Goal: Task Accomplishment & Management: Use online tool/utility

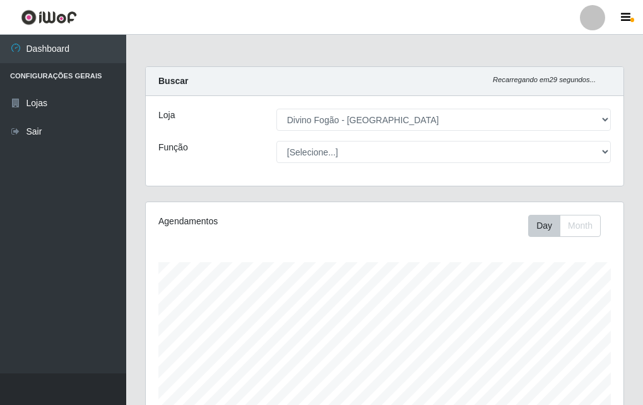
select select "499"
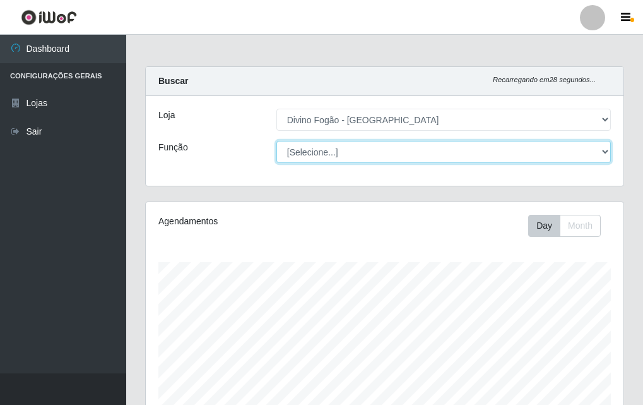
click at [370, 151] on select "[Selecione...] ASG ASG + ASG ++ Auxiliar de Cozinha Auxiliar de Cozinha + Auxil…" at bounding box center [443, 152] width 335 height 22
click at [276, 141] on select "[Selecione...] ASG ASG + ASG ++ Auxiliar de Cozinha Auxiliar de Cozinha + Auxil…" at bounding box center [443, 152] width 335 height 22
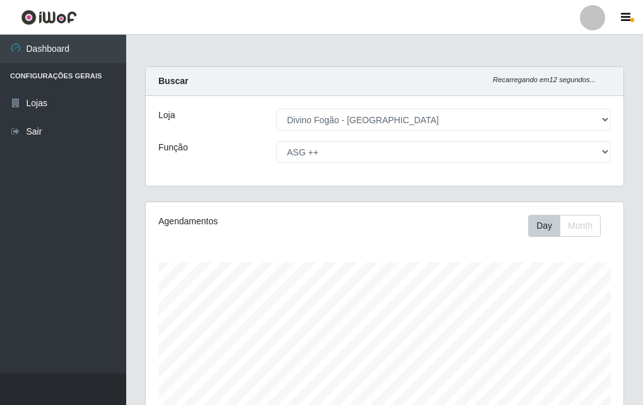
click at [380, 230] on div "Day Month" at bounding box center [482, 226] width 275 height 22
click at [377, 167] on div "Loja [Selecione...] Divino Fogão - Campina Grande Função [Selecione...] ASG ASG…" at bounding box center [385, 141] width 478 height 90
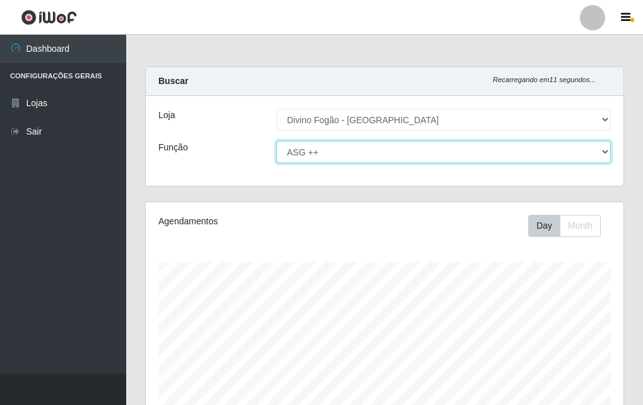
click at [381, 142] on select "[Selecione...] ASG ASG + ASG ++ Auxiliar de Cozinha Auxiliar de Cozinha + Auxil…" at bounding box center [443, 152] width 335 height 22
click at [276, 141] on select "[Selecione...] ASG ASG + ASG ++ Auxiliar de Cozinha Auxiliar de Cozinha + Auxil…" at bounding box center [443, 152] width 335 height 22
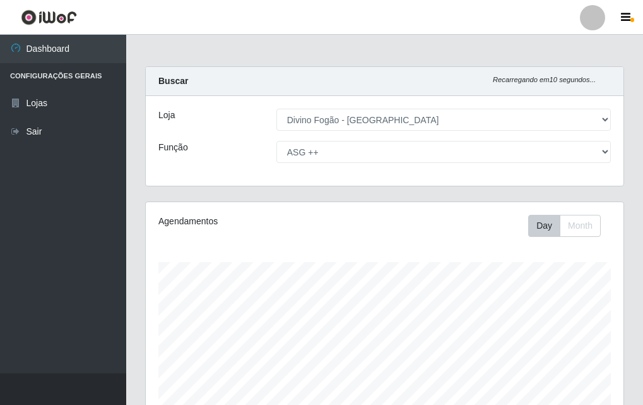
click at [365, 228] on div "Day Month" at bounding box center [482, 226] width 275 height 22
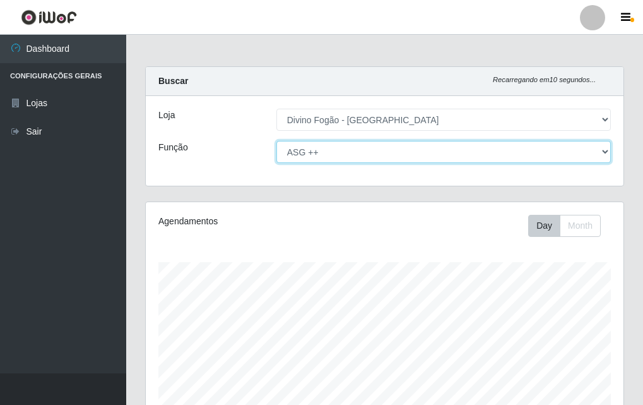
click at [364, 146] on select "[Selecione...] ASG ASG + ASG ++ Auxiliar de Cozinha Auxiliar de Cozinha + Auxil…" at bounding box center [443, 152] width 335 height 22
click at [276, 141] on select "[Selecione...] ASG ASG + ASG ++ Auxiliar de Cozinha Auxiliar de Cozinha + Auxil…" at bounding box center [443, 152] width 335 height 22
click at [323, 146] on select "[Selecione...] ASG ASG + ASG ++ Auxiliar de Cozinha Auxiliar de Cozinha + Auxil…" at bounding box center [443, 152] width 335 height 22
click at [276, 141] on select "[Selecione...] ASG ASG + ASG ++ Auxiliar de Cozinha Auxiliar de Cozinha + Auxil…" at bounding box center [443, 152] width 335 height 22
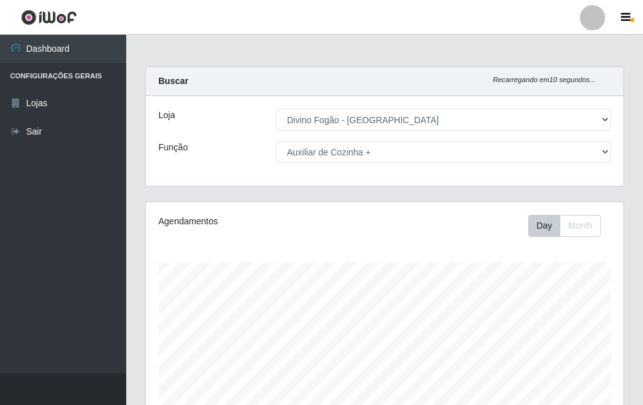
click at [329, 165] on div "Loja [Selecione...] Divino Fogão - Campina Grande Função [Selecione...] ASG ASG…" at bounding box center [385, 141] width 478 height 90
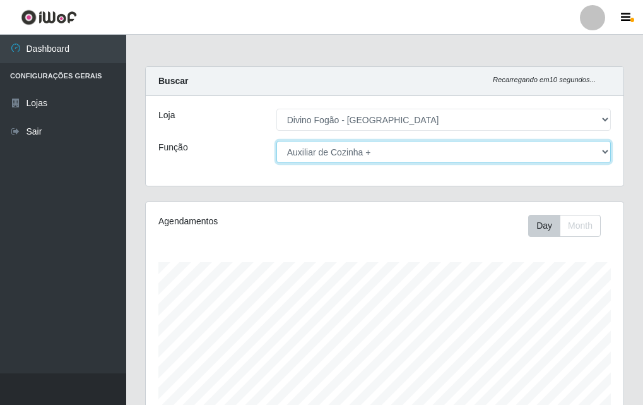
click at [338, 151] on select "[Selecione...] ASG ASG + ASG ++ Auxiliar de Cozinha Auxiliar de Cozinha + Auxil…" at bounding box center [443, 152] width 335 height 22
click at [276, 141] on select "[Selecione...] ASG ASG + ASG ++ Auxiliar de Cozinha Auxiliar de Cozinha + Auxil…" at bounding box center [443, 152] width 335 height 22
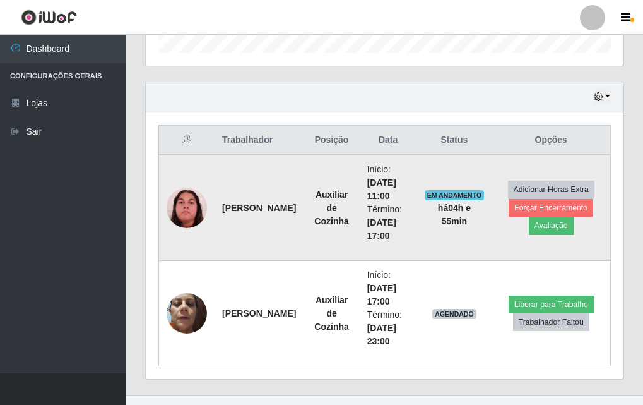
scroll to position [335, 0]
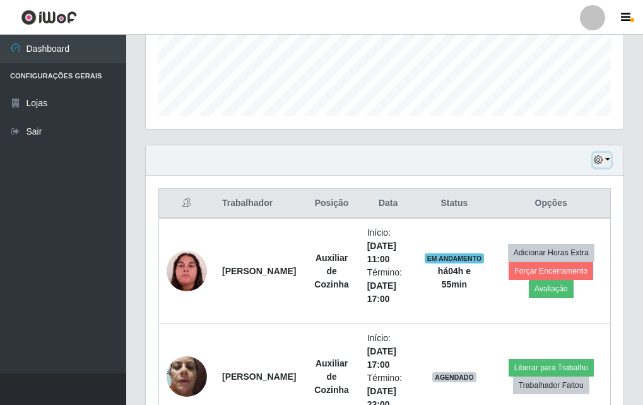
click at [606, 167] on button "button" at bounding box center [602, 160] width 18 height 15
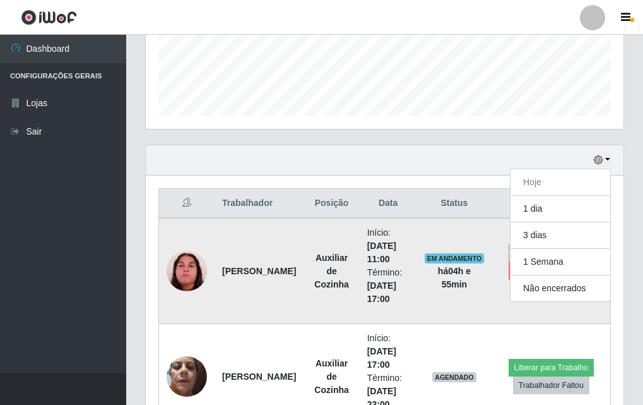
click at [446, 228] on td "EM ANDAMENTO há 04 h e 55 min" at bounding box center [454, 271] width 75 height 106
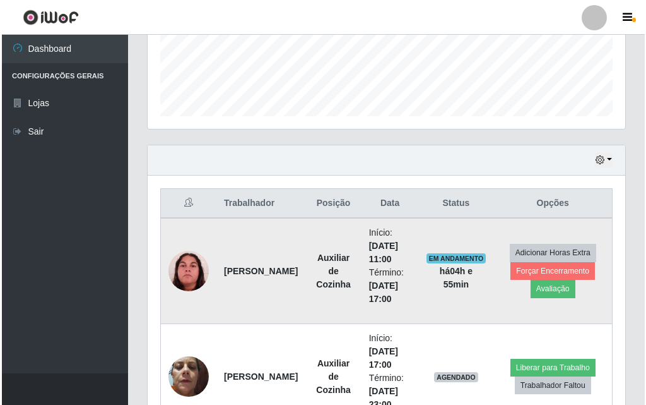
scroll to position [420, 0]
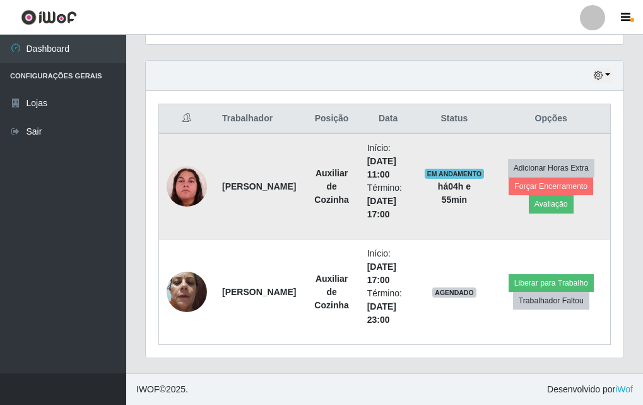
click at [184, 198] on img at bounding box center [187, 186] width 40 height 40
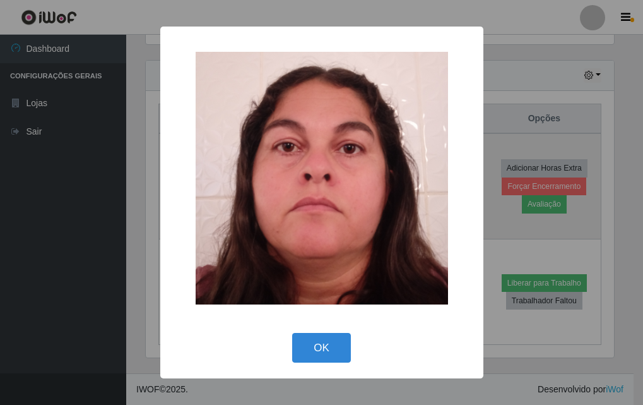
scroll to position [262, 472]
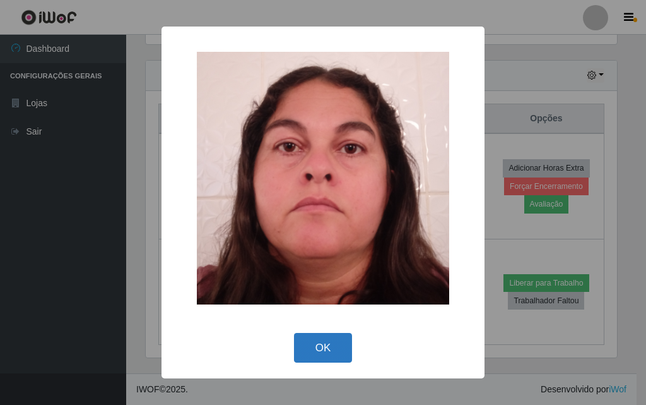
click at [342, 355] on button "OK" at bounding box center [323, 348] width 59 height 30
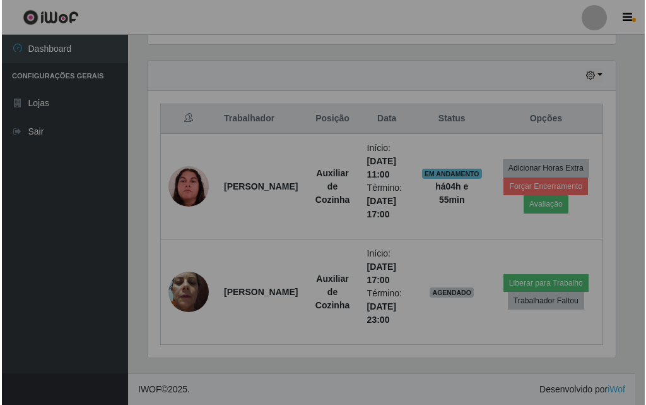
scroll to position [262, 478]
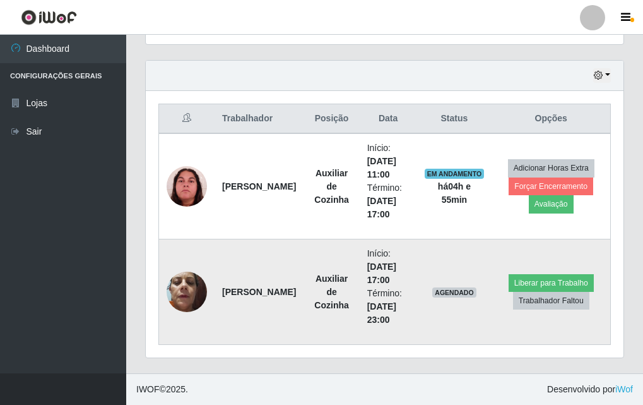
click at [206, 296] on img at bounding box center [187, 291] width 40 height 54
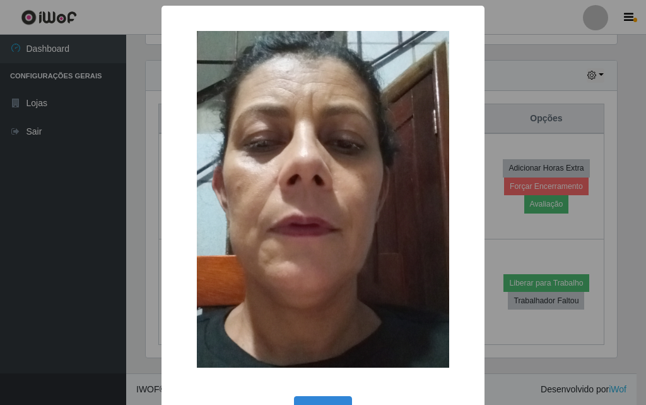
click at [152, 211] on div "× OK Cancel" at bounding box center [323, 202] width 646 height 405
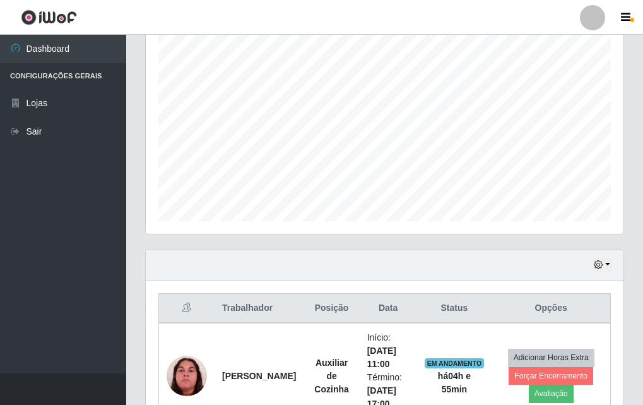
scroll to position [357, 0]
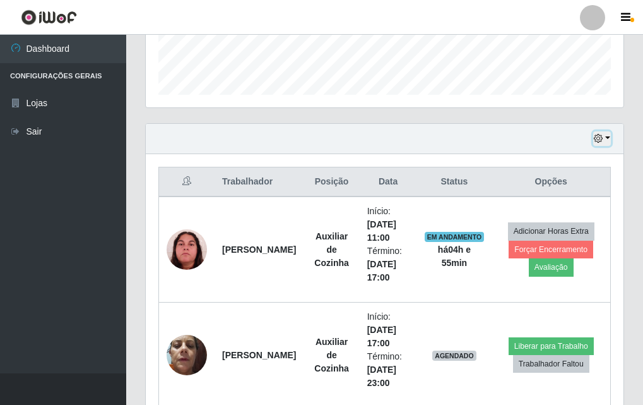
click at [609, 136] on button "button" at bounding box center [602, 138] width 18 height 15
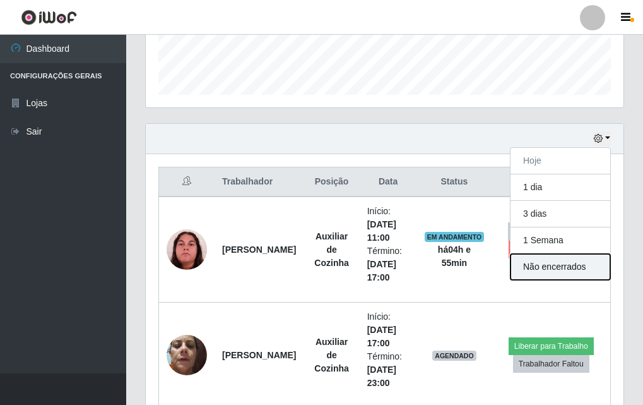
click at [530, 268] on button "Não encerrados" at bounding box center [561, 267] width 100 height 26
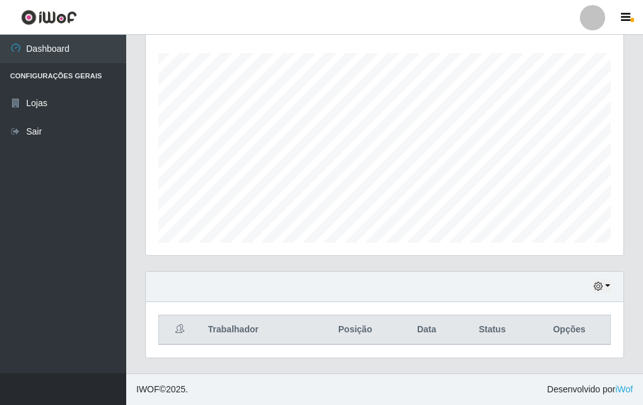
scroll to position [209, 0]
click at [607, 288] on button "button" at bounding box center [602, 286] width 18 height 15
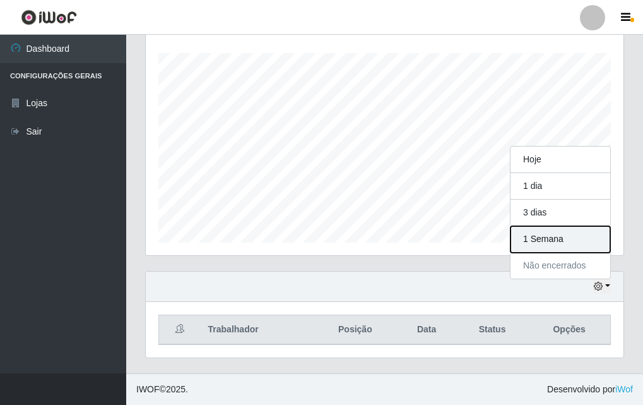
click at [568, 236] on button "1 Semana" at bounding box center [561, 239] width 100 height 27
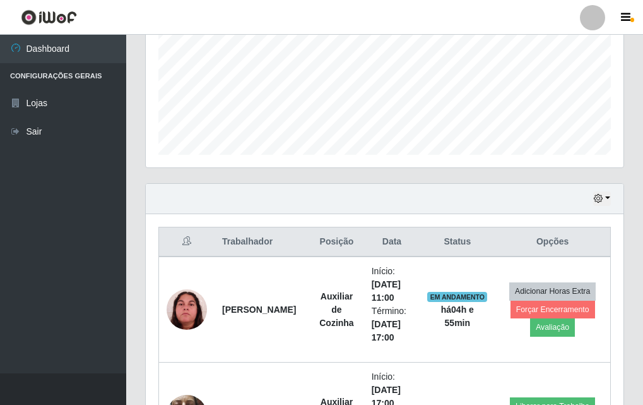
scroll to position [0, 0]
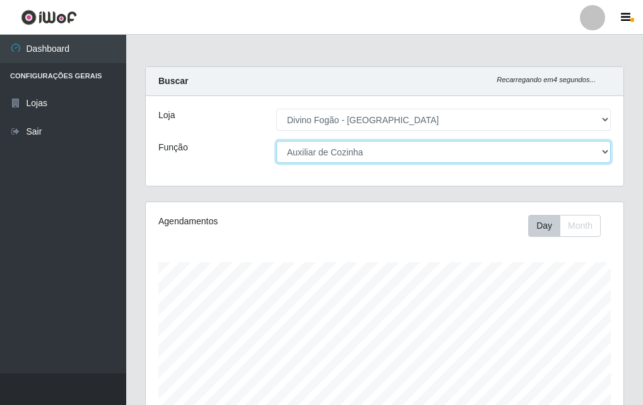
click at [350, 159] on select "[Selecione...] ASG ASG + ASG ++ Auxiliar de Cozinha Auxiliar de Cozinha + Auxil…" at bounding box center [443, 152] width 335 height 22
click at [276, 141] on select "[Selecione...] ASG ASG + ASG ++ Auxiliar de Cozinha Auxiliar de Cozinha + Auxil…" at bounding box center [443, 152] width 335 height 22
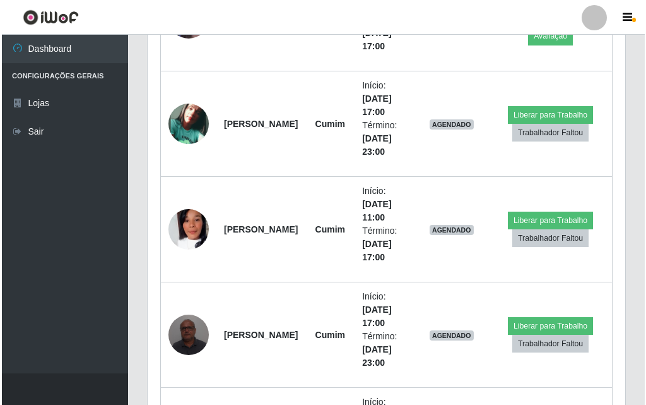
scroll to position [461, 0]
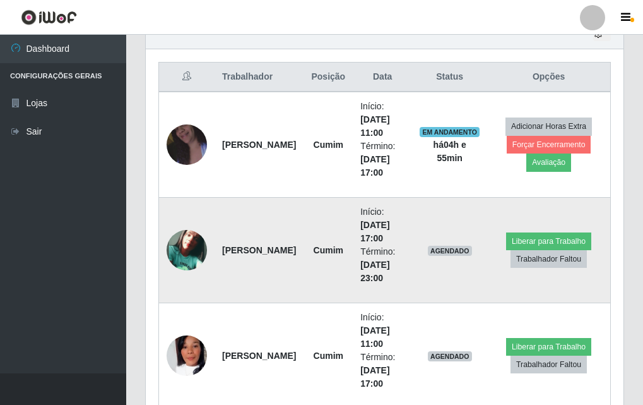
click at [192, 261] on img at bounding box center [187, 250] width 40 height 40
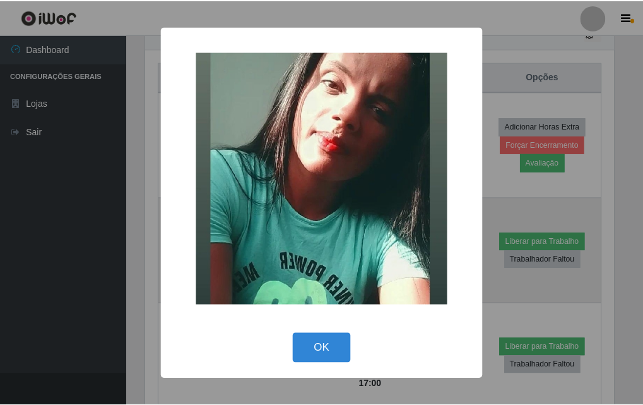
scroll to position [262, 472]
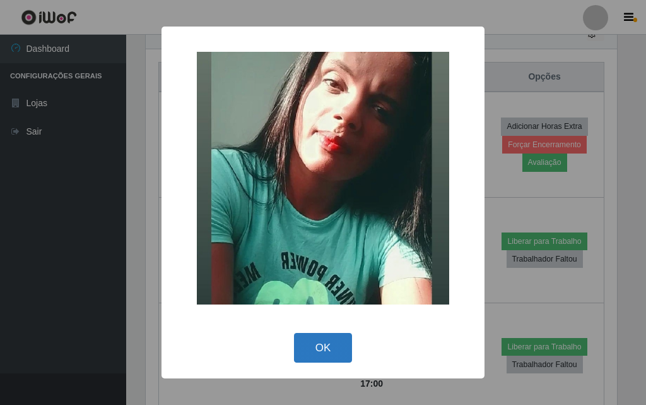
click at [305, 345] on button "OK" at bounding box center [323, 348] width 59 height 30
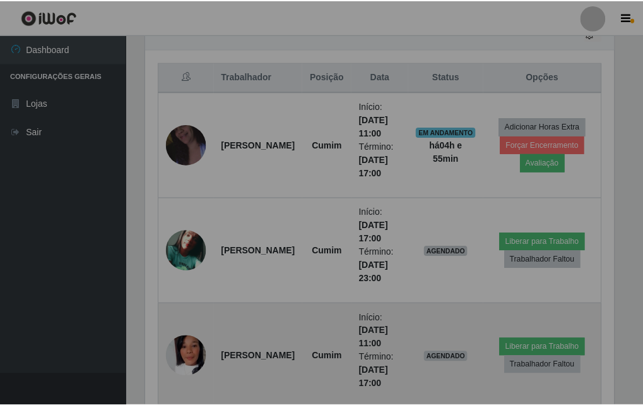
scroll to position [262, 478]
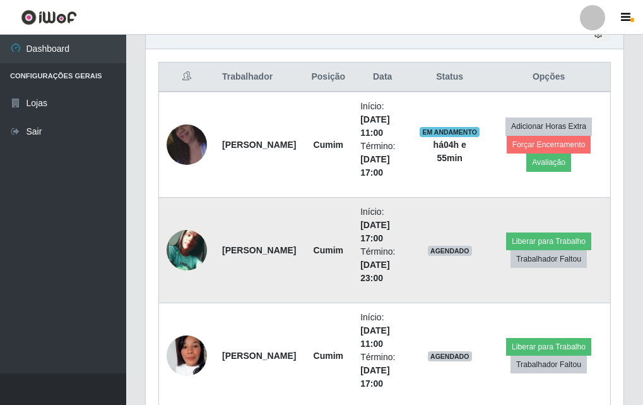
click at [217, 239] on td "[PERSON_NAME]" at bounding box center [259, 250] width 89 height 105
click at [195, 243] on img at bounding box center [187, 250] width 40 height 40
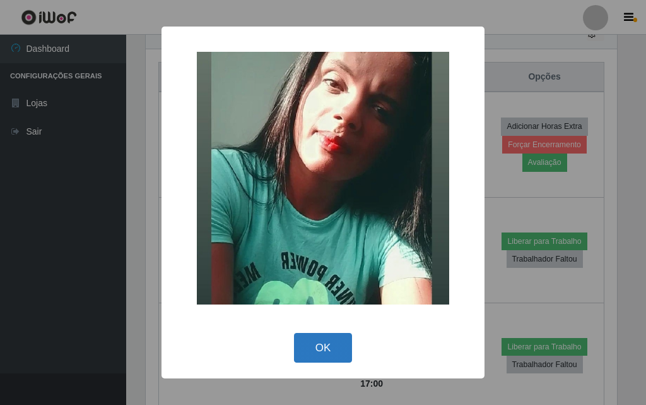
click at [347, 337] on button "OK" at bounding box center [323, 348] width 59 height 30
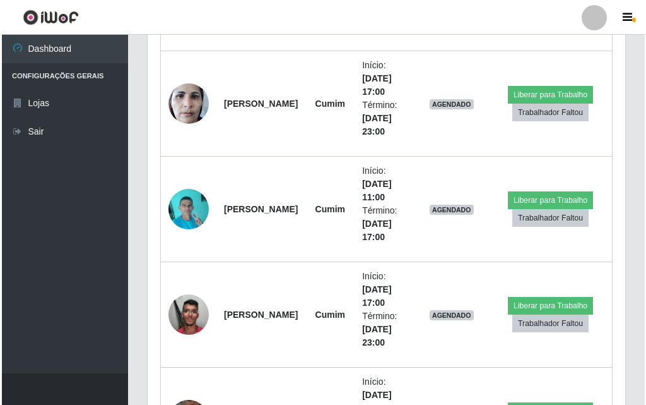
scroll to position [1219, 0]
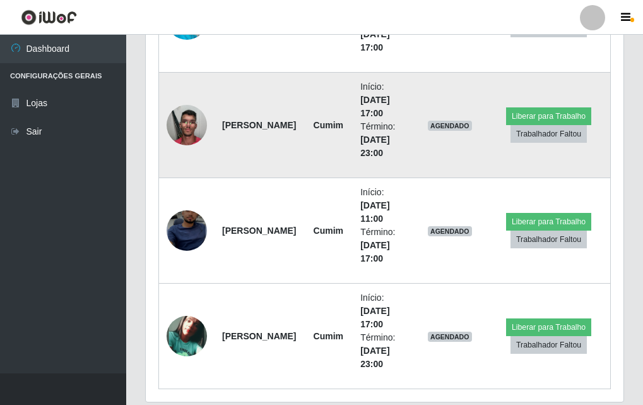
click at [169, 120] on img at bounding box center [187, 125] width 40 height 54
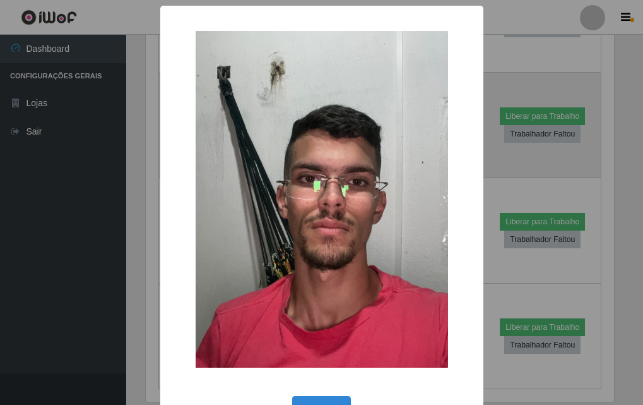
scroll to position [262, 472]
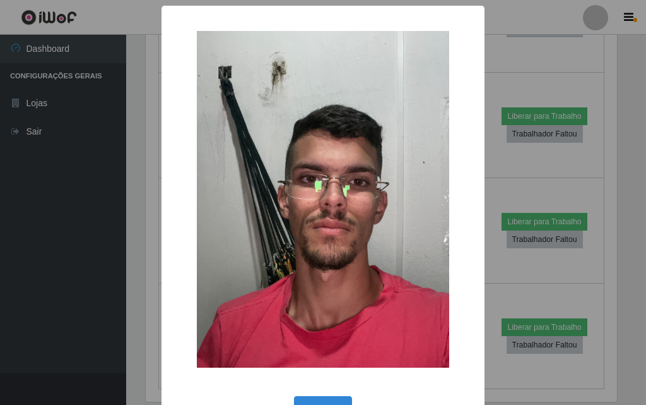
click at [148, 133] on div "× OK Cancel" at bounding box center [323, 202] width 646 height 405
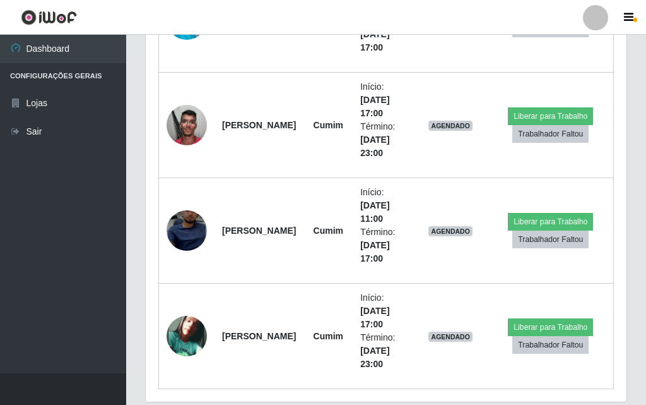
scroll to position [0, 0]
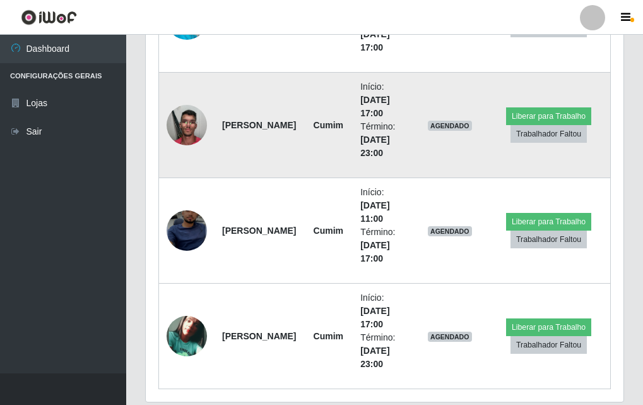
click at [185, 129] on img at bounding box center [187, 125] width 40 height 54
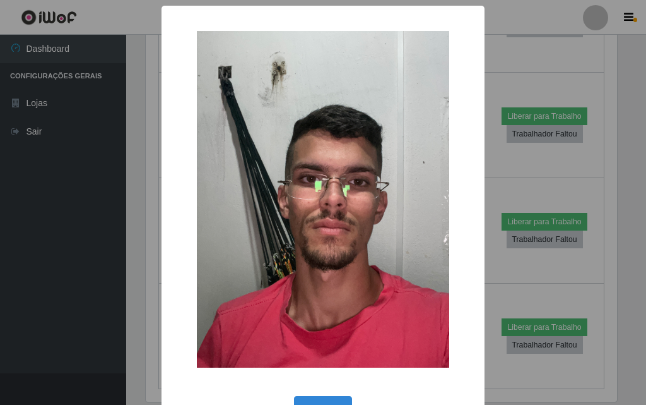
click at [148, 142] on div "× OK Cancel" at bounding box center [323, 202] width 646 height 405
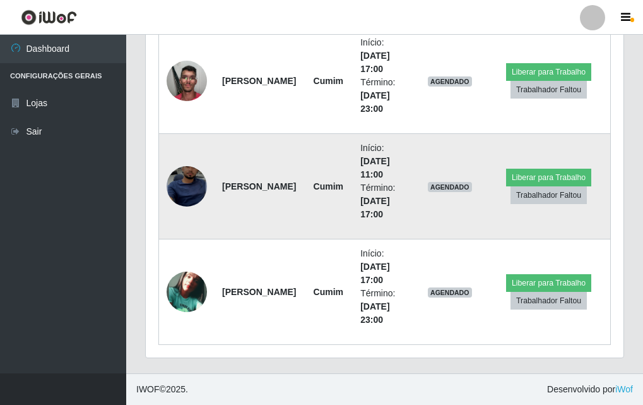
click at [174, 175] on img at bounding box center [187, 187] width 40 height 88
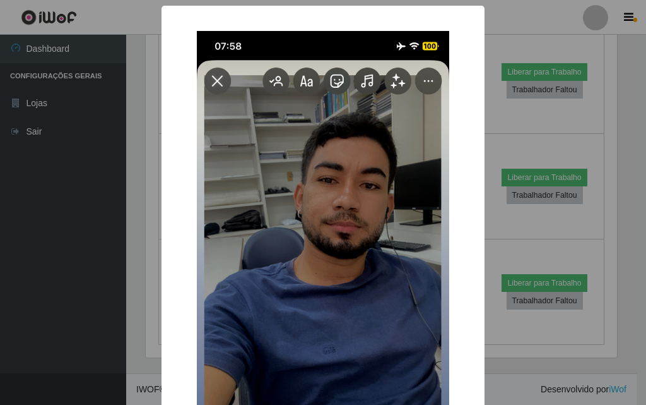
click at [153, 177] on div "× OK Cancel" at bounding box center [323, 202] width 646 height 405
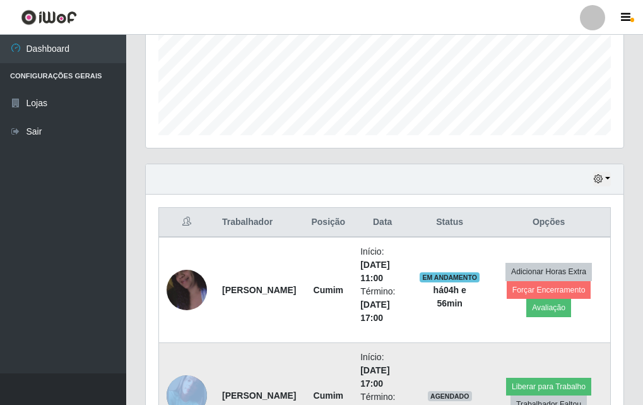
click at [189, 372] on td at bounding box center [187, 395] width 56 height 105
click at [189, 374] on td at bounding box center [187, 395] width 56 height 105
click at [180, 383] on img at bounding box center [187, 395] width 40 height 40
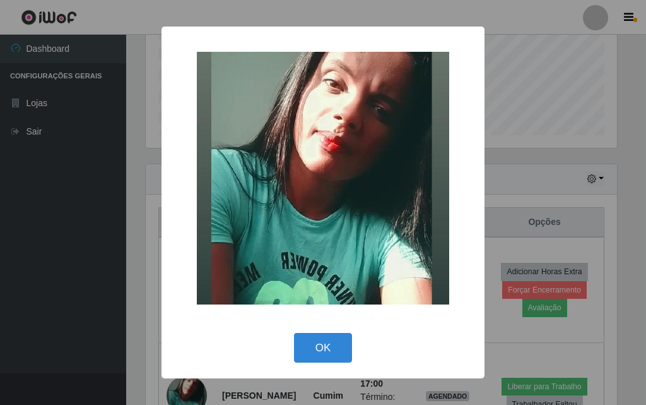
click at [136, 326] on div "× OK Cancel" at bounding box center [323, 202] width 646 height 405
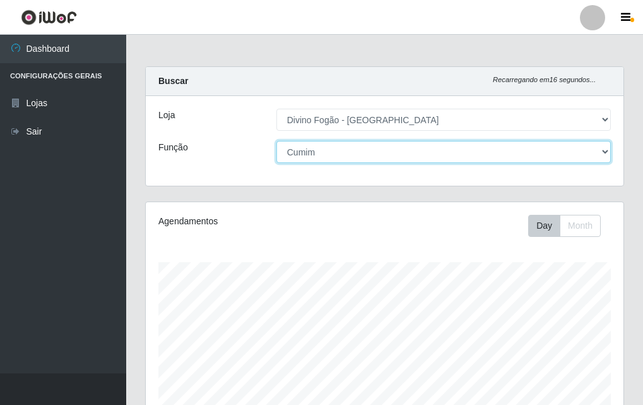
click at [326, 145] on select "[Selecione...] ASG ASG + ASG ++ Auxiliar de Cozinha Auxiliar de Cozinha + Auxil…" at bounding box center [443, 152] width 335 height 22
click at [326, 158] on select "[Selecione...] ASG ASG + ASG ++ Auxiliar de Cozinha Auxiliar de Cozinha + Auxil…" at bounding box center [443, 152] width 335 height 22
click at [276, 141] on select "[Selecione...] ASG ASG + ASG ++ Auxiliar de Cozinha Auxiliar de Cozinha + Auxil…" at bounding box center [443, 152] width 335 height 22
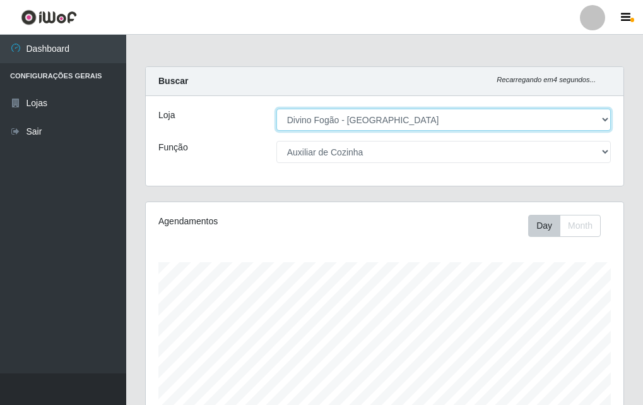
click at [369, 129] on select "[Selecione...] Divino Fogão - [GEOGRAPHIC_DATA]" at bounding box center [443, 120] width 335 height 22
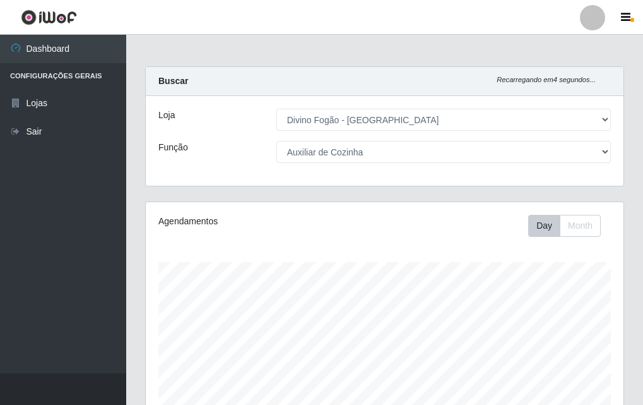
click at [371, 107] on div "Loja [Selecione...] Divino Fogão - Campina Grande Função [Selecione...] ASG ASG…" at bounding box center [385, 141] width 478 height 90
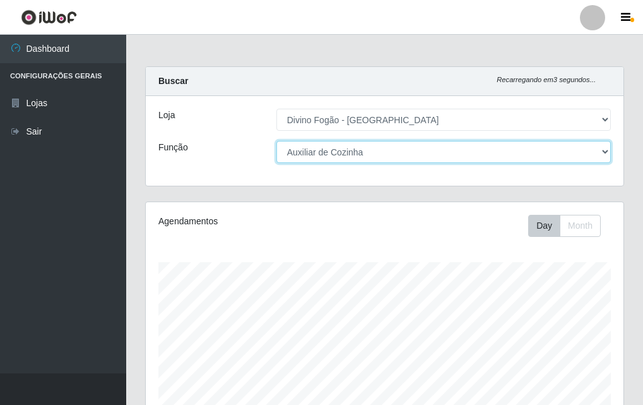
click at [364, 154] on select "[Selecione...] ASG ASG + ASG ++ Auxiliar de Cozinha Auxiliar de Cozinha + Auxil…" at bounding box center [443, 152] width 335 height 22
click at [276, 141] on select "[Selecione...] ASG ASG + ASG ++ Auxiliar de Cozinha Auxiliar de Cozinha + Auxil…" at bounding box center [443, 152] width 335 height 22
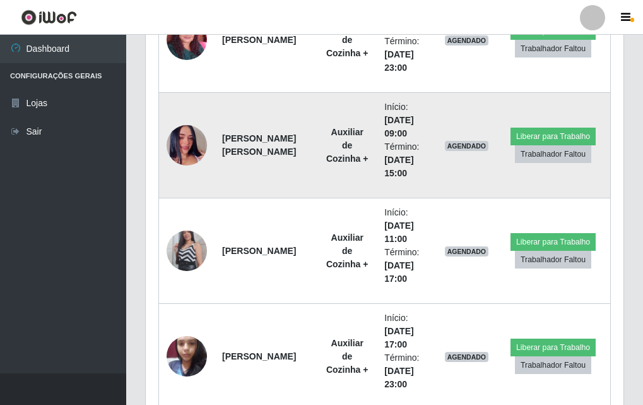
click at [211, 150] on td at bounding box center [187, 145] width 56 height 105
click at [186, 148] on img at bounding box center [187, 145] width 40 height 72
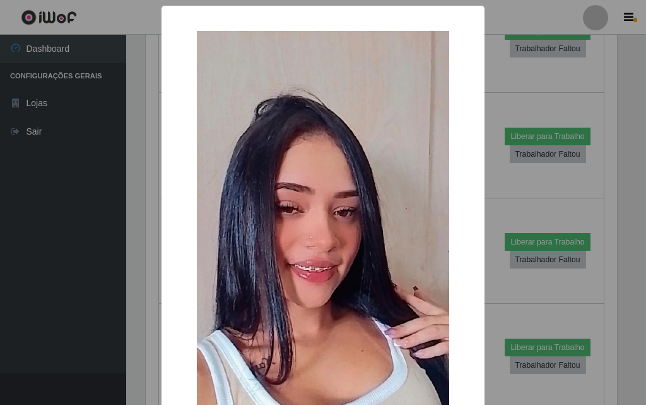
click at [146, 165] on div "× OK Cancel" at bounding box center [323, 202] width 646 height 405
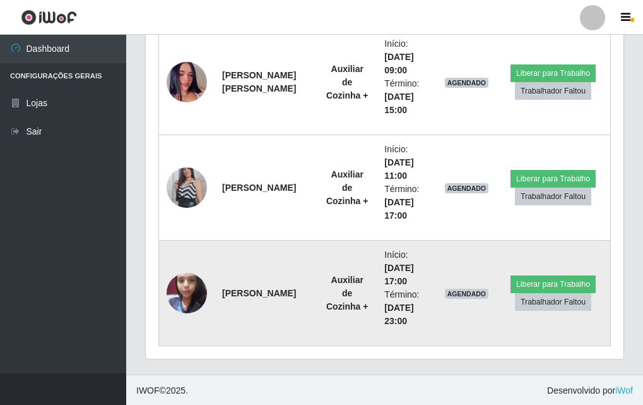
click at [320, 266] on td "Auxiliar de Cozinha +" at bounding box center [346, 292] width 59 height 105
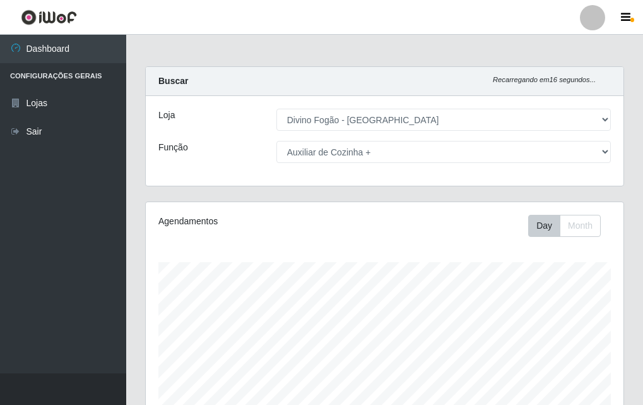
click at [348, 172] on div "Loja [Selecione...] Divino Fogão - Campina Grande Função [Selecione...] ASG ASG…" at bounding box center [385, 141] width 478 height 90
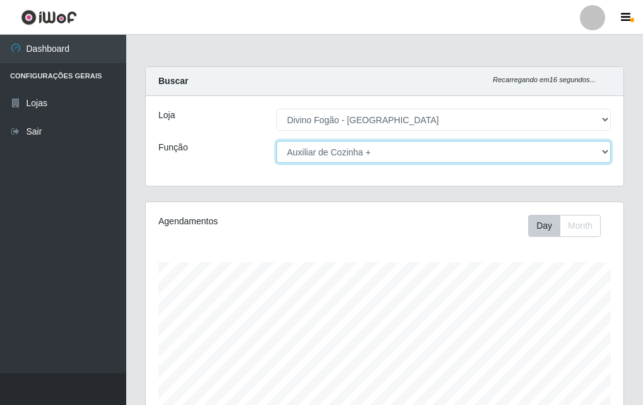
click at [350, 162] on select "[Selecione...] ASG ASG + ASG ++ Auxiliar de Cozinha Auxiliar de Cozinha + Auxil…" at bounding box center [443, 152] width 335 height 22
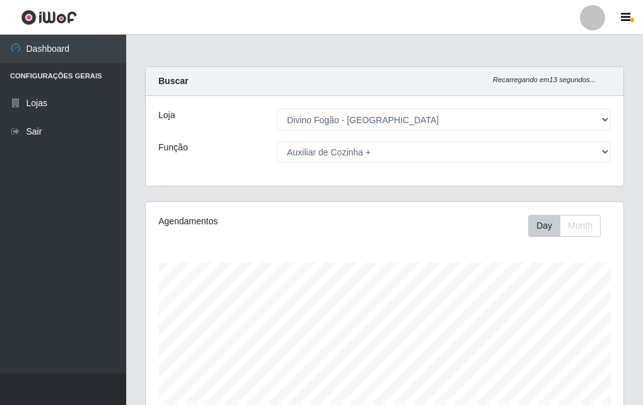
click at [190, 193] on div "Carregando... Buscar Recarregando em 13 segundos... Loja [Selecione...] Divino …" at bounding box center [385, 133] width 498 height 135
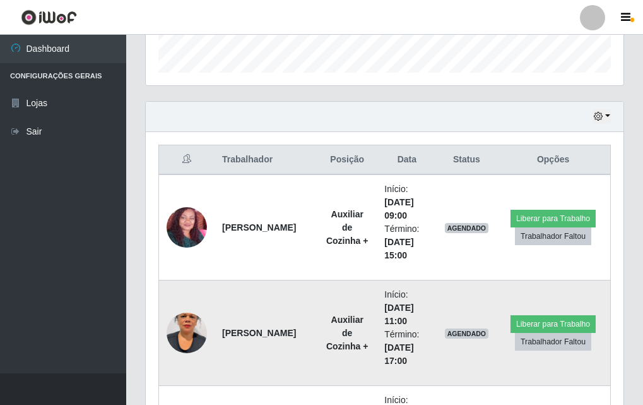
scroll to position [189, 0]
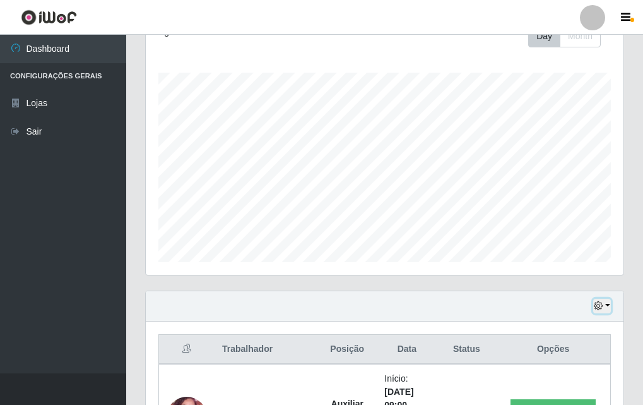
click at [599, 306] on icon "button" at bounding box center [598, 305] width 9 height 9
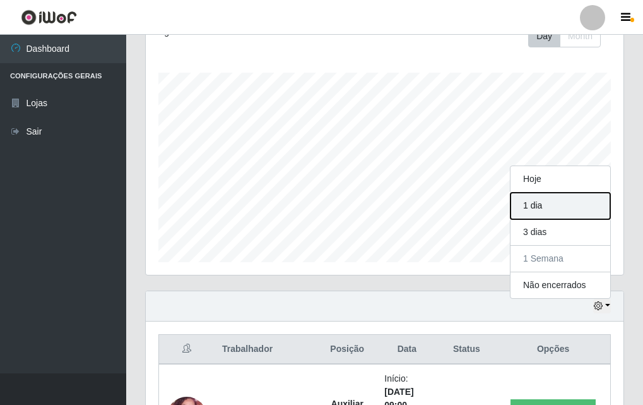
click at [569, 205] on button "1 dia" at bounding box center [561, 206] width 100 height 27
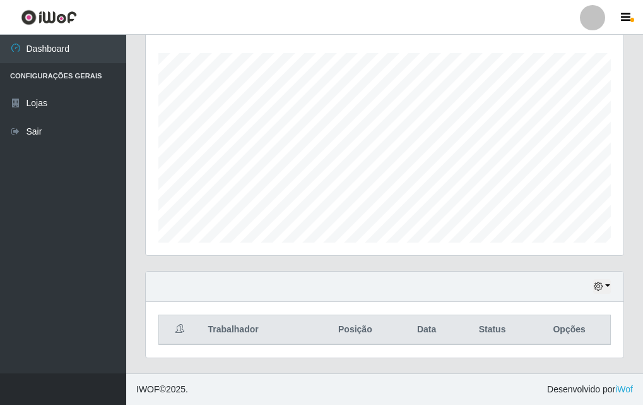
scroll to position [20, 0]
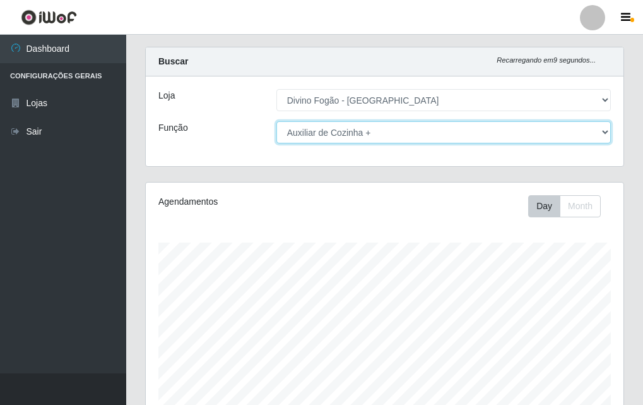
click at [320, 142] on select "[Selecione...] ASG ASG + ASG ++ Auxiliar de Cozinha Auxiliar de Cozinha + Auxil…" at bounding box center [443, 132] width 335 height 22
click at [276, 121] on select "[Selecione...] ASG ASG + ASG ++ Auxiliar de Cozinha Auxiliar de Cozinha + Auxil…" at bounding box center [443, 132] width 335 height 22
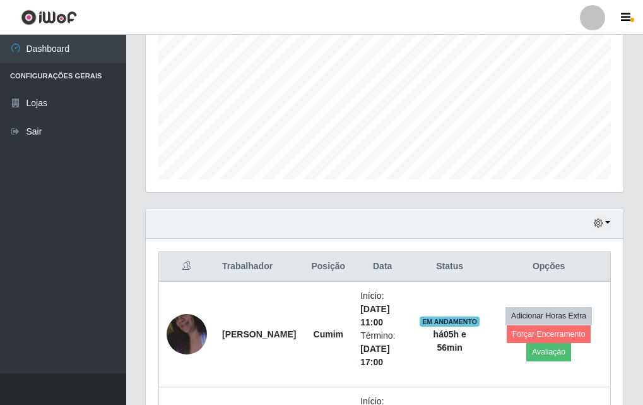
scroll to position [461, 0]
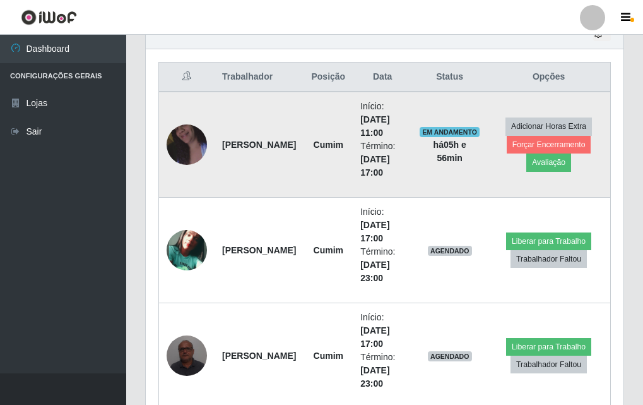
click at [203, 147] on img at bounding box center [187, 145] width 40 height 72
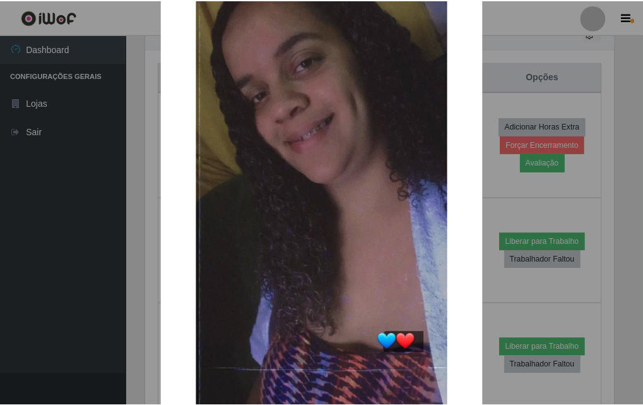
scroll to position [155, 0]
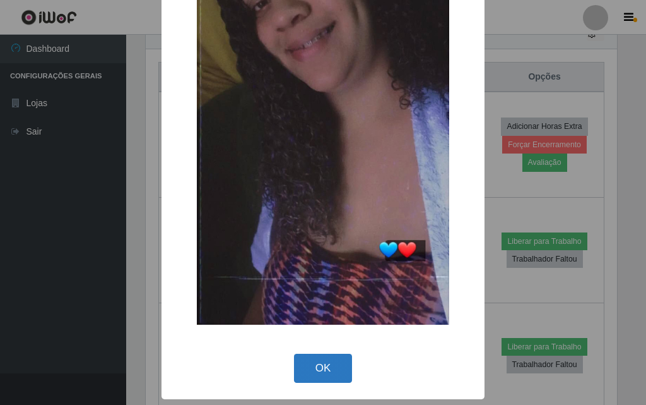
click at [304, 365] on button "OK" at bounding box center [323, 368] width 59 height 30
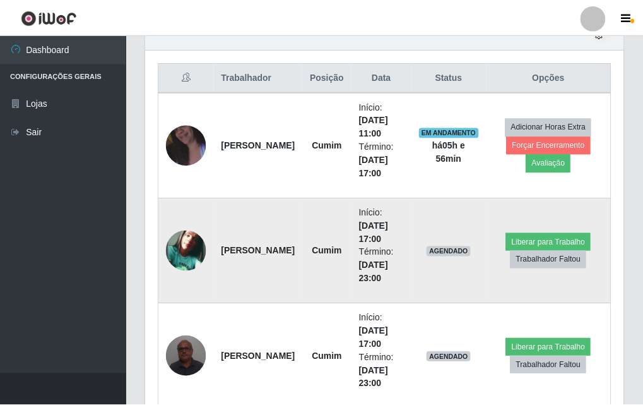
scroll to position [262, 478]
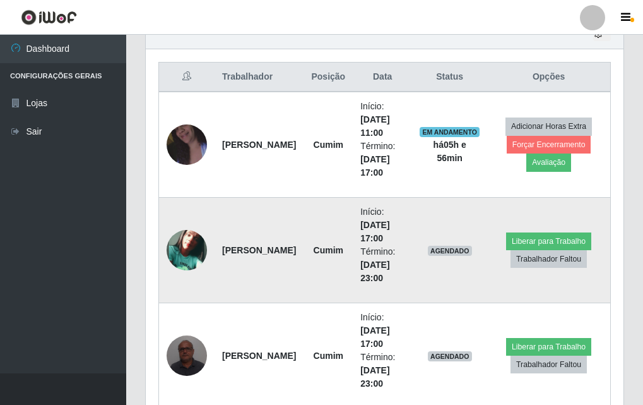
click at [204, 258] on img at bounding box center [187, 250] width 40 height 40
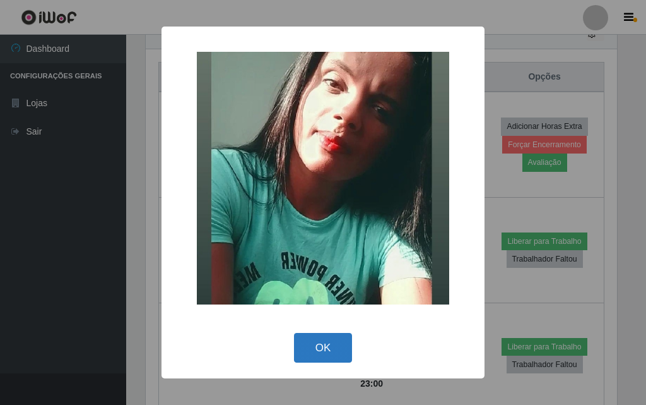
click at [343, 343] on button "OK" at bounding box center [323, 348] width 59 height 30
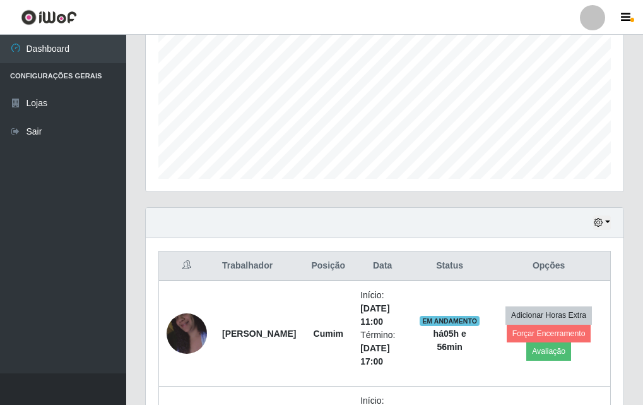
scroll to position [399, 0]
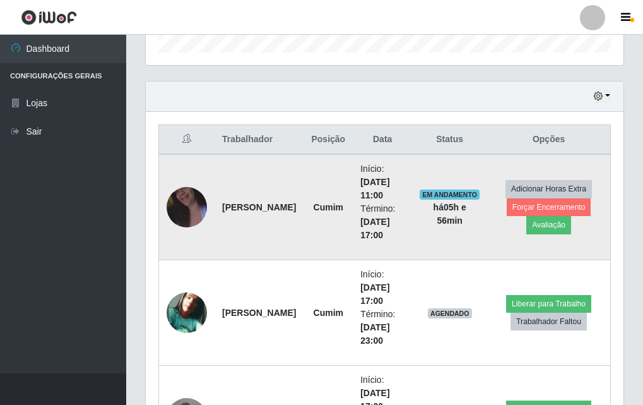
click at [191, 196] on img at bounding box center [187, 207] width 40 height 72
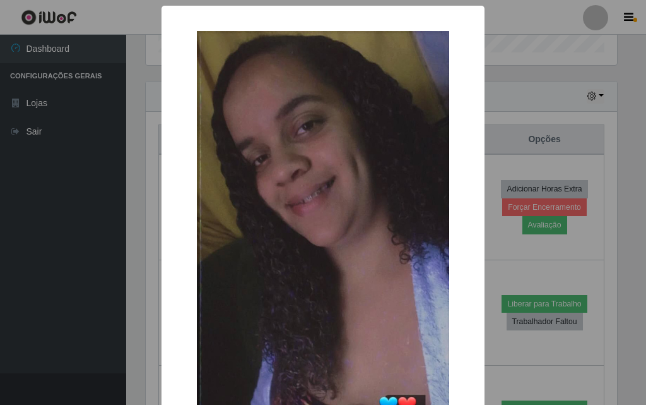
click at [4, 260] on div "× OK Cancel" at bounding box center [323, 202] width 646 height 405
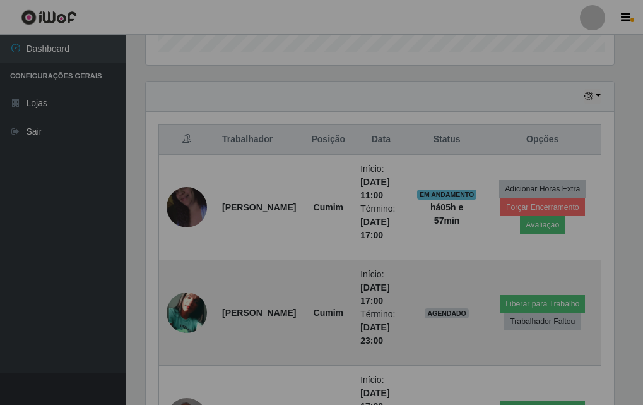
scroll to position [262, 478]
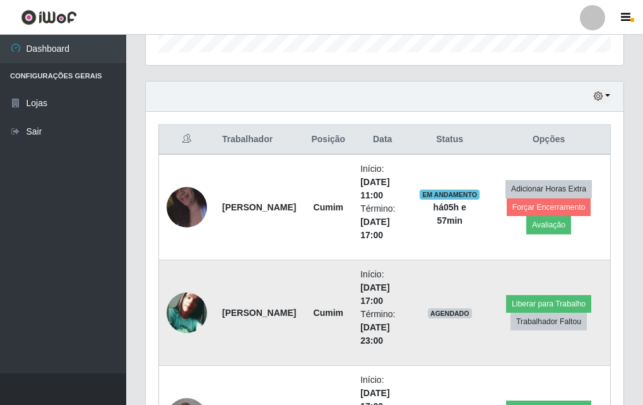
click at [197, 317] on img at bounding box center [187, 312] width 40 height 40
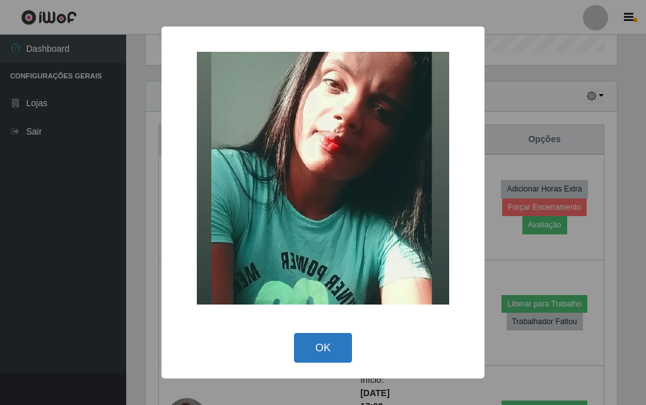
click at [337, 351] on button "OK" at bounding box center [323, 348] width 59 height 30
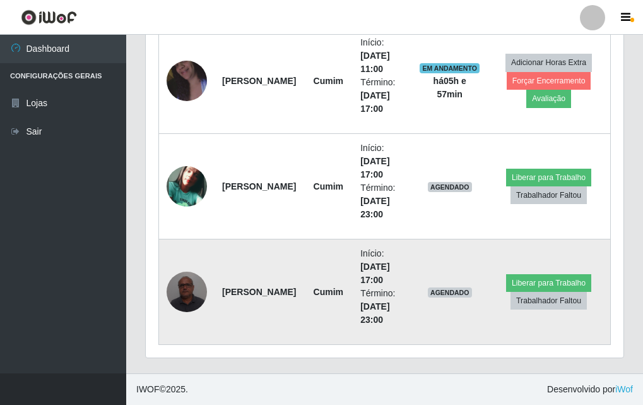
scroll to position [273, 0]
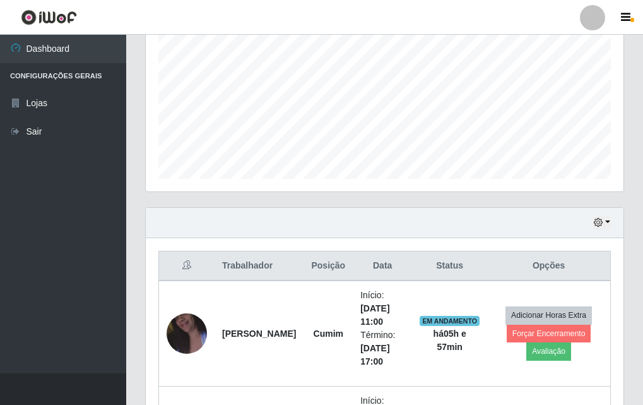
click at [602, 230] on div "Hoje 1 dia 3 dias 1 Semana Não encerrados" at bounding box center [385, 223] width 478 height 30
click at [603, 225] on icon "button" at bounding box center [598, 222] width 9 height 9
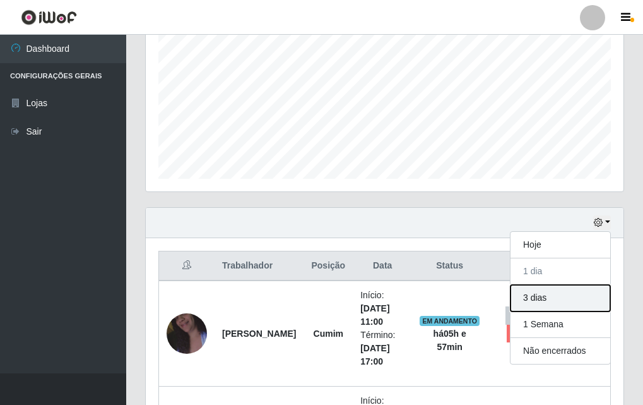
click at [565, 306] on button "3 dias" at bounding box center [561, 298] width 100 height 27
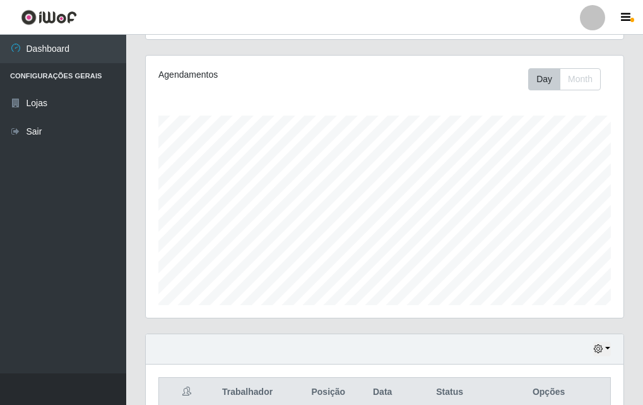
scroll to position [0, 0]
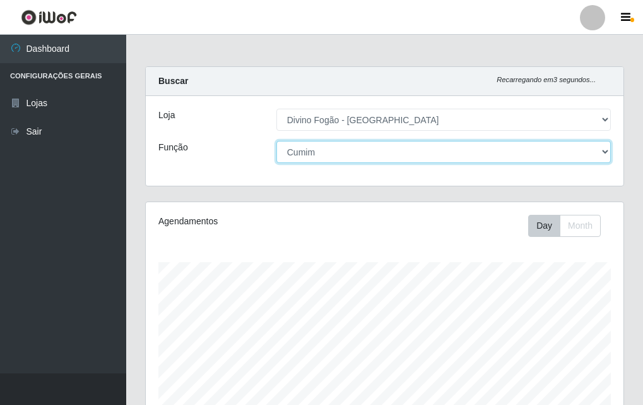
click at [442, 162] on select "[Selecione...] ASG ASG + ASG ++ Auxiliar de Cozinha Auxiliar de Cozinha + Auxil…" at bounding box center [443, 152] width 335 height 22
click at [276, 141] on select "[Selecione...] ASG ASG + ASG ++ Auxiliar de Cozinha Auxiliar de Cozinha + Auxil…" at bounding box center [443, 152] width 335 height 22
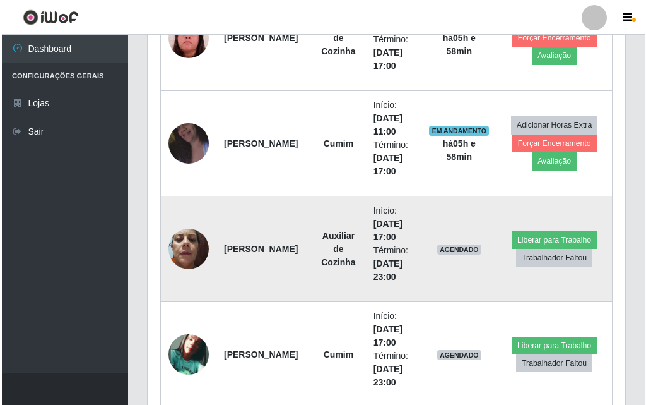
scroll to position [631, 0]
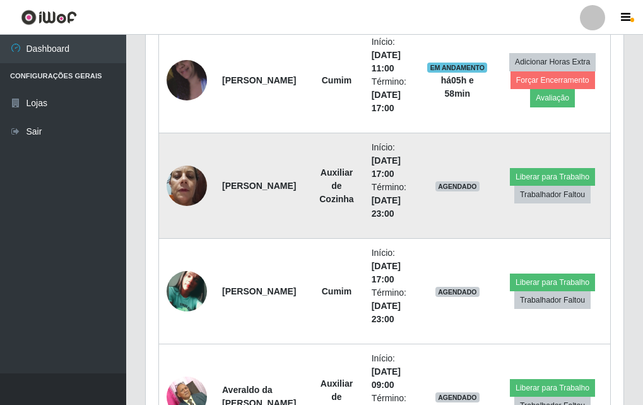
click at [176, 180] on img at bounding box center [187, 185] width 40 height 54
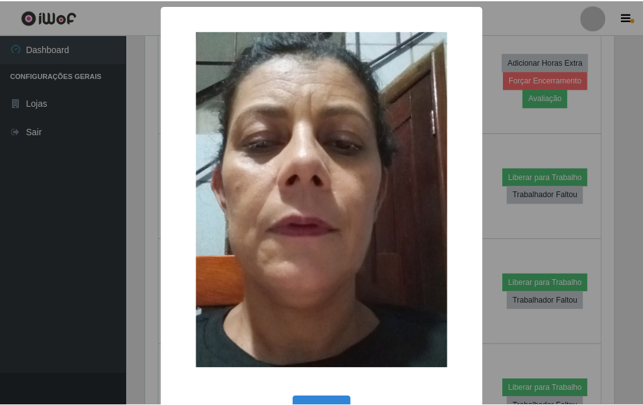
scroll to position [42, 0]
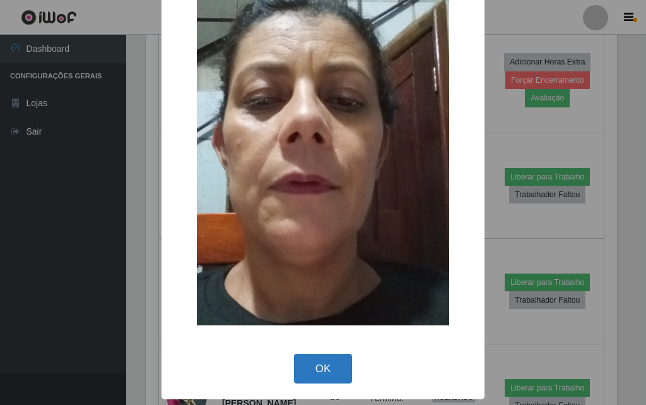
click at [320, 362] on button "OK" at bounding box center [323, 368] width 59 height 30
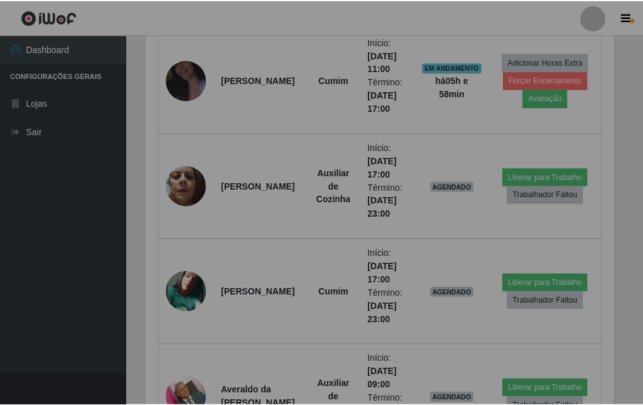
scroll to position [262, 478]
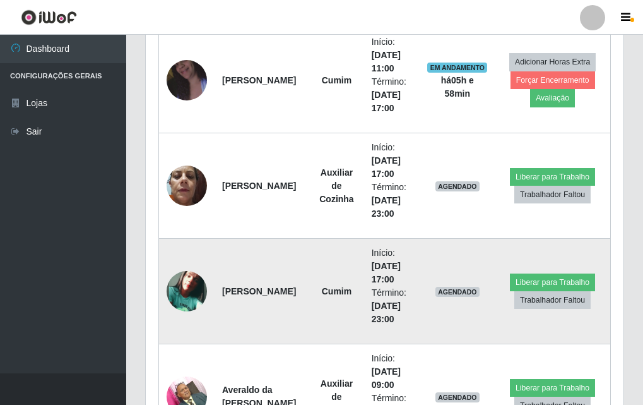
click at [189, 293] on img at bounding box center [187, 291] width 40 height 40
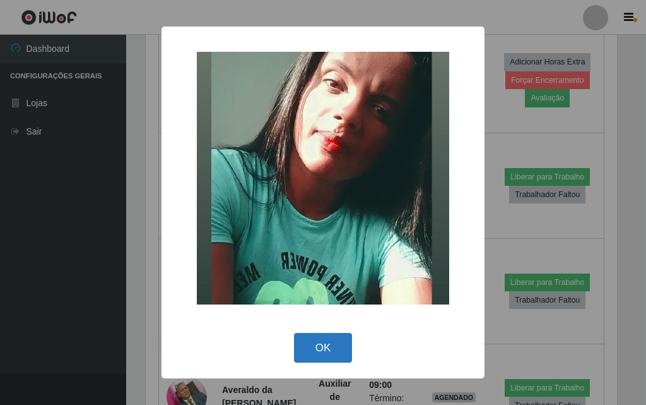
click at [329, 348] on button "OK" at bounding box center [323, 348] width 59 height 30
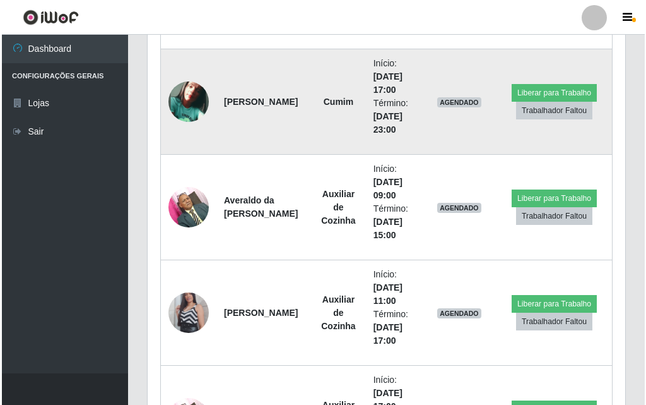
scroll to position [757, 0]
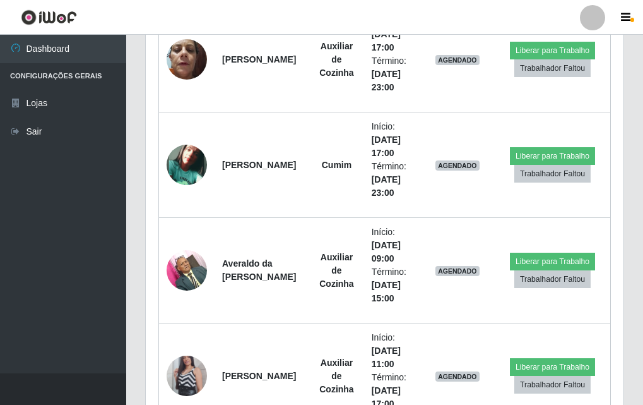
drag, startPoint x: 155, startPoint y: 205, endPoint x: 179, endPoint y: 186, distance: 30.6
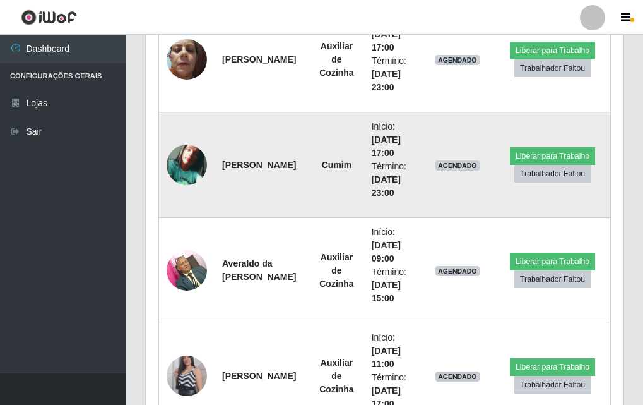
click at [195, 172] on img at bounding box center [187, 165] width 40 height 40
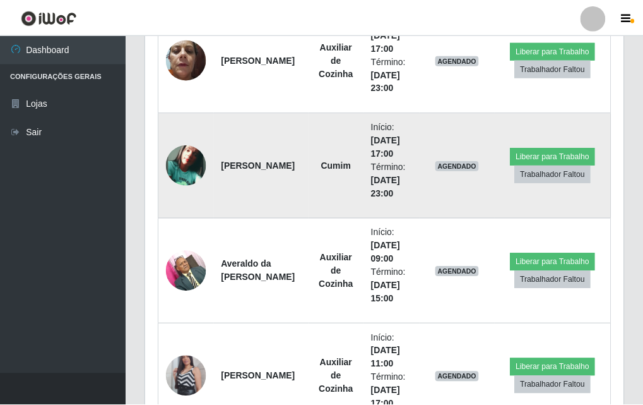
scroll to position [262, 472]
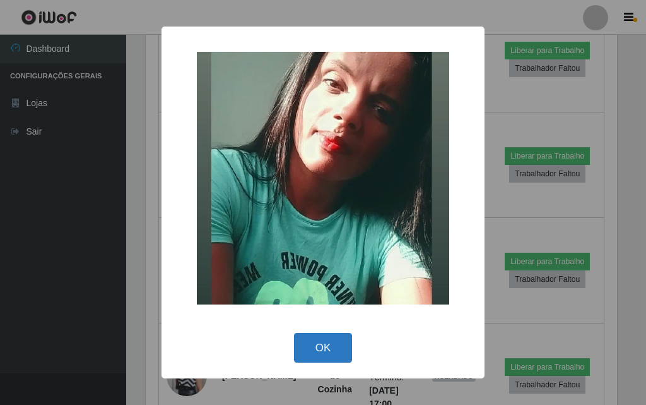
drag, startPoint x: 290, startPoint y: 352, endPoint x: 297, endPoint y: 352, distance: 6.9
click at [297, 352] on div "OK Cancel" at bounding box center [323, 347] width 298 height 36
click at [340, 359] on button "OK" at bounding box center [323, 348] width 59 height 30
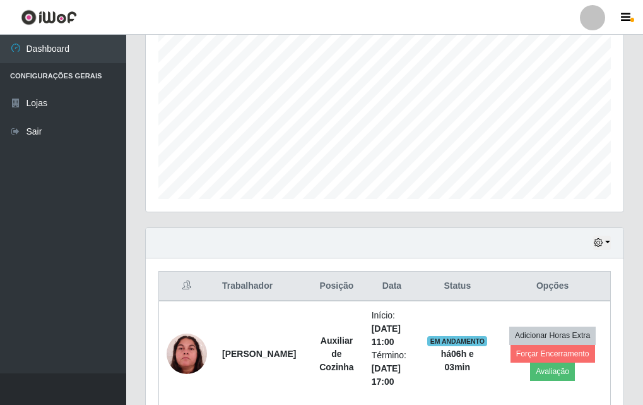
scroll to position [0, 0]
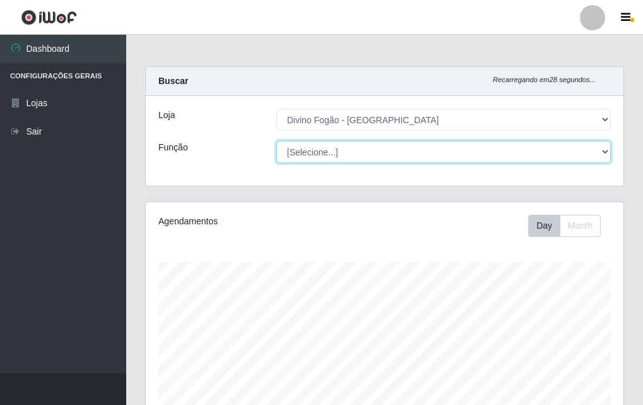
click at [399, 151] on select "[Selecione...] ASG ASG + ASG ++ Auxiliar de Cozinha Auxiliar de Cozinha + Auxil…" at bounding box center [443, 152] width 335 height 22
click at [276, 141] on select "[Selecione...] ASG ASG + ASG ++ Auxiliar de Cozinha Auxiliar de Cozinha + Auxil…" at bounding box center [443, 152] width 335 height 22
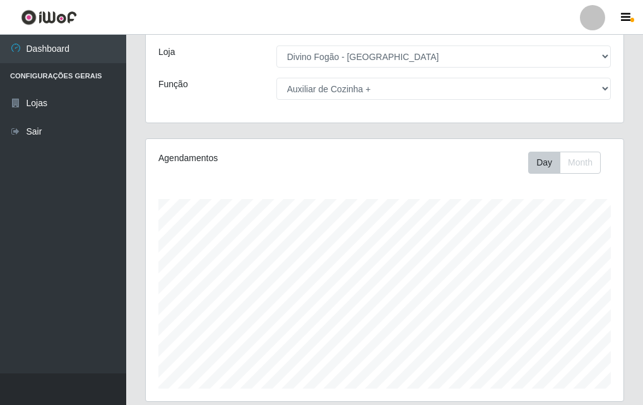
click at [401, 194] on div "Agendamentos Day Month 01/09 Agendamentos 6" at bounding box center [385, 270] width 478 height 262
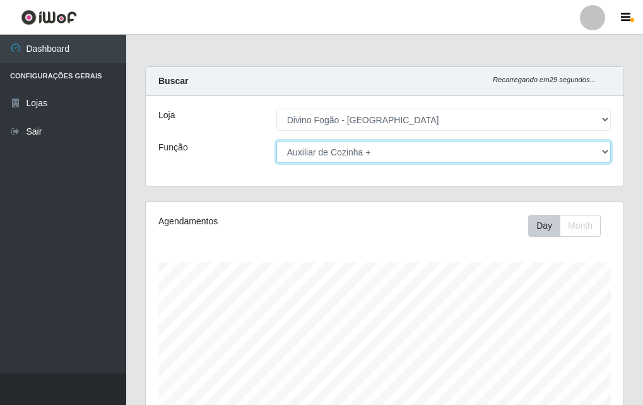
click at [362, 160] on select "[Selecione...] ASG ASG + ASG ++ Auxiliar de Cozinha Auxiliar de Cozinha + Auxil…" at bounding box center [443, 152] width 335 height 22
click at [276, 141] on select "[Selecione...] ASG ASG + ASG ++ Auxiliar de Cozinha Auxiliar de Cozinha + Auxil…" at bounding box center [443, 152] width 335 height 22
click at [386, 154] on select "[Selecione...] ASG ASG + ASG ++ Auxiliar de Cozinha Auxiliar de Cozinha + Auxil…" at bounding box center [443, 152] width 335 height 22
click at [364, 155] on select "[Selecione...] ASG ASG + ASG ++ Auxiliar de Cozinha Auxiliar de Cozinha + Auxil…" at bounding box center [443, 152] width 335 height 22
click at [276, 141] on select "[Selecione...] ASG ASG + ASG ++ Auxiliar de Cozinha Auxiliar de Cozinha + Auxil…" at bounding box center [443, 152] width 335 height 22
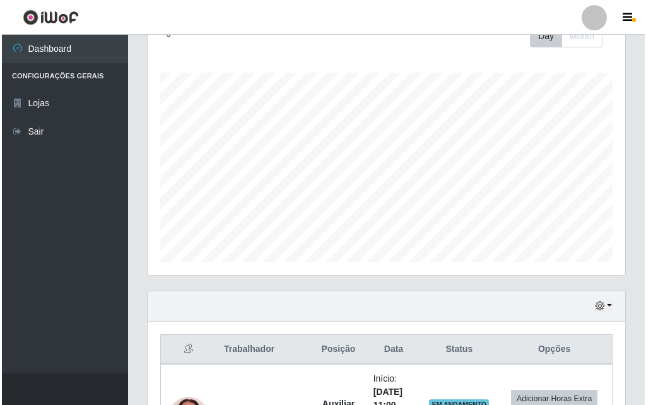
scroll to position [442, 0]
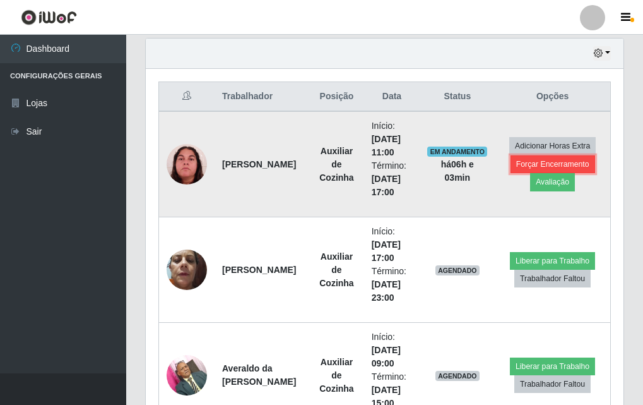
click at [567, 163] on button "Forçar Encerramento" at bounding box center [553, 164] width 85 height 18
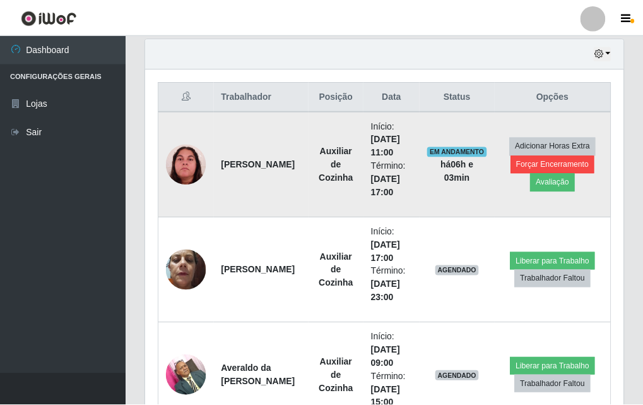
scroll to position [262, 472]
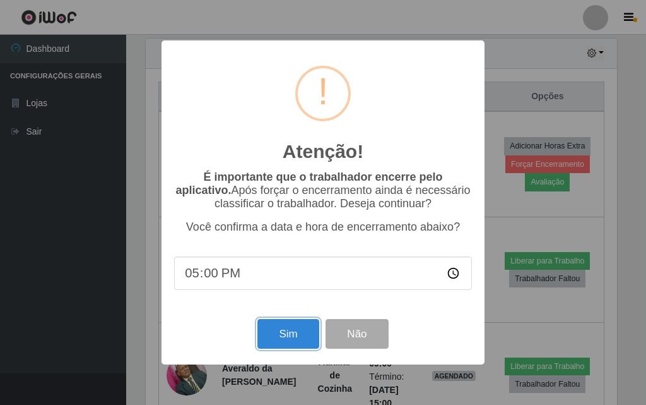
drag, startPoint x: 297, startPoint y: 336, endPoint x: 359, endPoint y: 198, distance: 151.2
click at [297, 335] on button "Sim" at bounding box center [288, 334] width 61 height 30
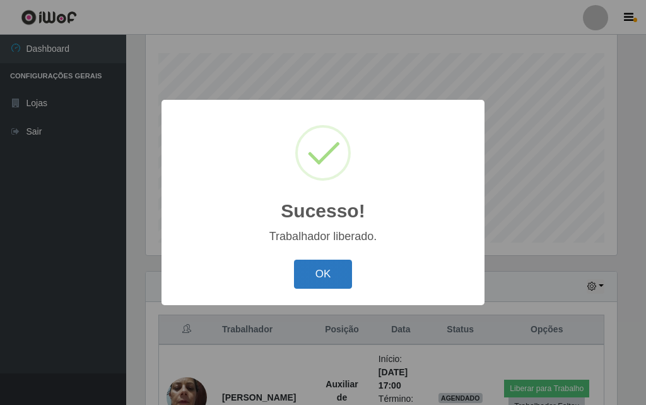
click at [350, 279] on button "OK" at bounding box center [323, 274] width 59 height 30
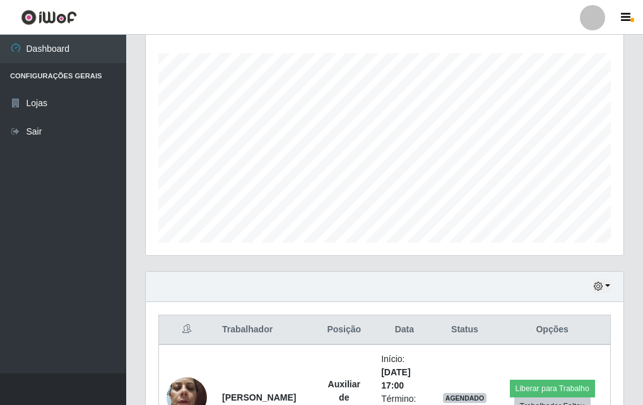
scroll to position [0, 0]
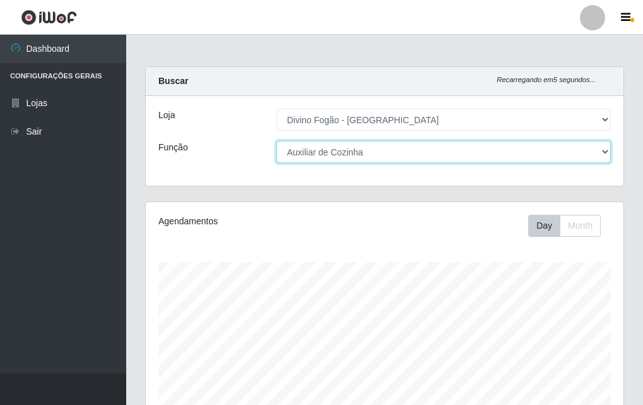
click at [405, 157] on select "[Selecione...] ASG ASG + ASG ++ Auxiliar de Cozinha Auxiliar de Cozinha + Auxil…" at bounding box center [443, 152] width 335 height 22
click at [276, 141] on select "[Selecione...] ASG ASG + ASG ++ Auxiliar de Cozinha Auxiliar de Cozinha + Auxil…" at bounding box center [443, 152] width 335 height 22
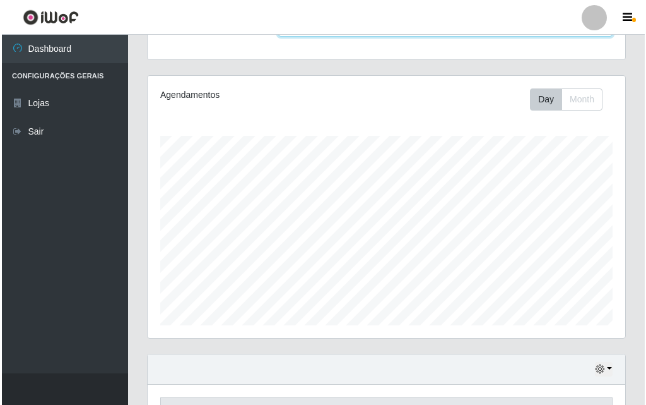
scroll to position [379, 0]
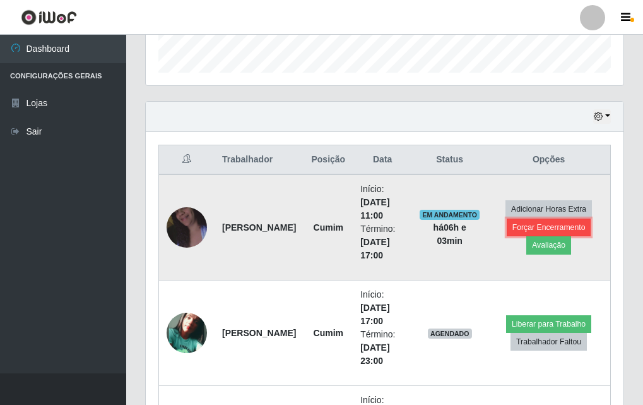
click at [559, 224] on button "Forçar Encerramento" at bounding box center [549, 227] width 85 height 18
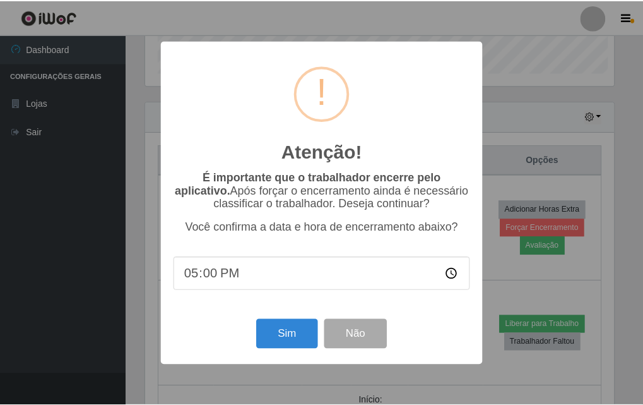
scroll to position [262, 472]
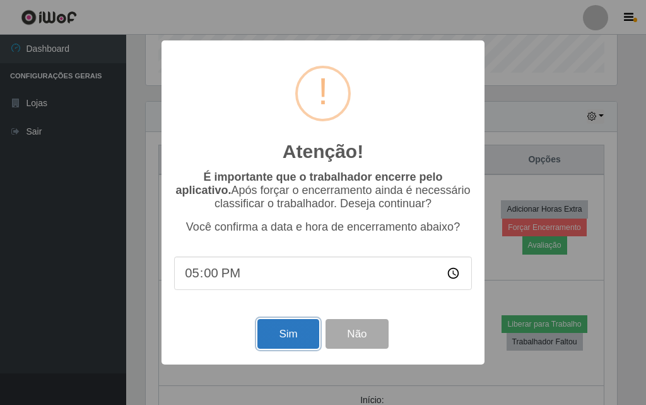
click at [285, 337] on button "Sim" at bounding box center [288, 334] width 61 height 30
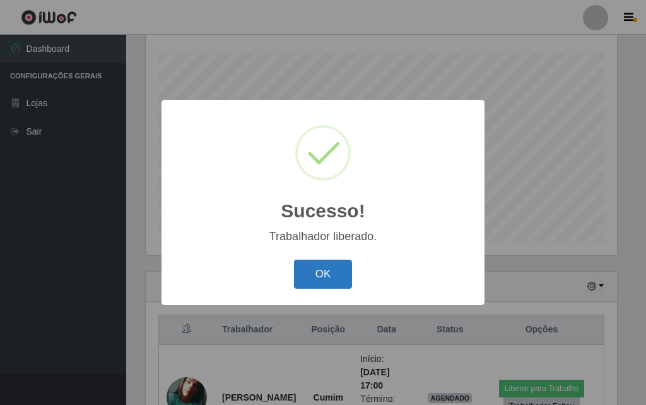
click at [345, 275] on button "OK" at bounding box center [323, 274] width 59 height 30
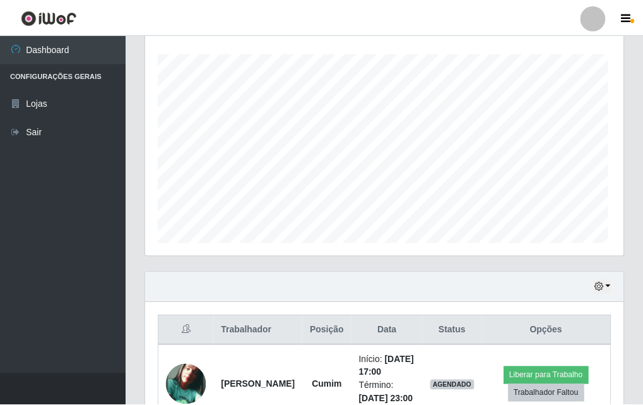
scroll to position [630937, 630721]
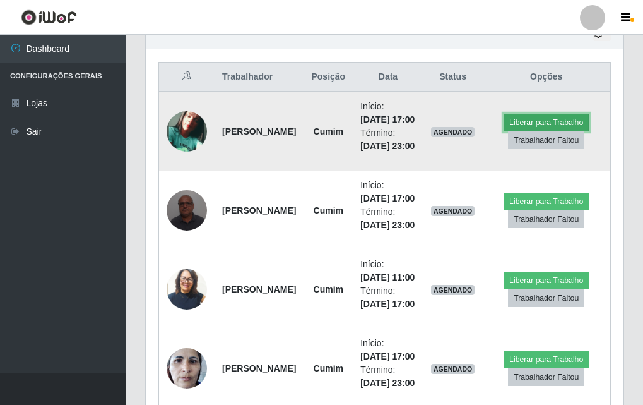
click at [555, 131] on button "Liberar para Trabalho" at bounding box center [546, 123] width 85 height 18
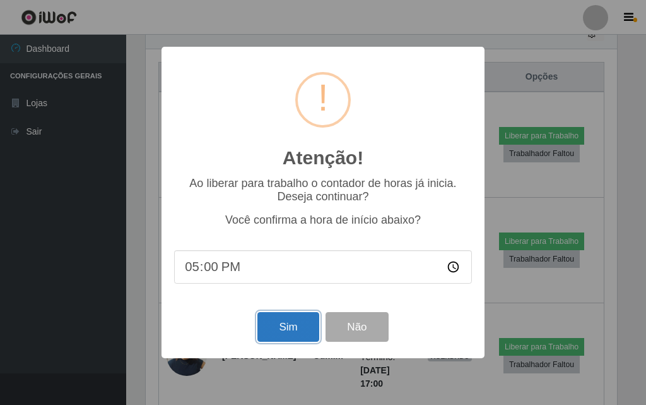
click at [300, 328] on button "Sim" at bounding box center [288, 327] width 61 height 30
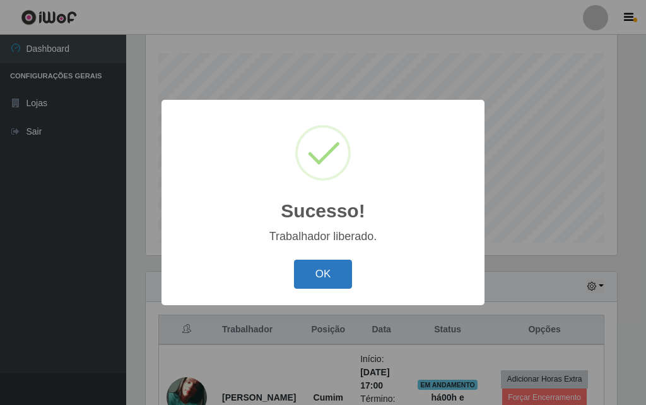
click at [317, 278] on button "OK" at bounding box center [323, 274] width 59 height 30
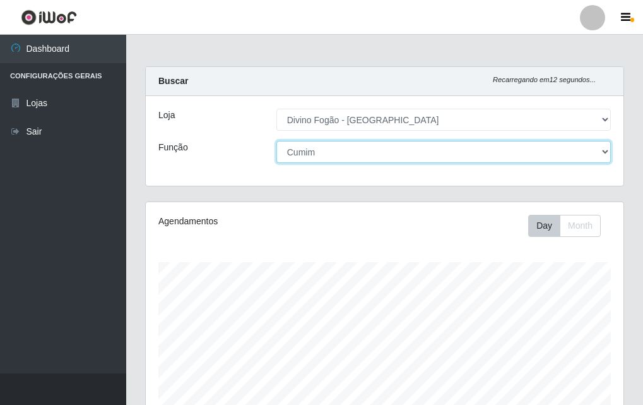
click at [323, 153] on select "[Selecione...] ASG ASG + ASG ++ Auxiliar de Cozinha Auxiliar de Cozinha + Auxil…" at bounding box center [443, 152] width 335 height 22
drag, startPoint x: 329, startPoint y: 146, endPoint x: 324, endPoint y: 150, distance: 6.7
click at [329, 146] on select "[Selecione...] ASG ASG + ASG ++ Auxiliar de Cozinha Auxiliar de Cozinha + Auxil…" at bounding box center [443, 152] width 335 height 22
click at [276, 141] on select "[Selecione...] ASG ASG + ASG ++ Auxiliar de Cozinha Auxiliar de Cozinha + Auxil…" at bounding box center [443, 152] width 335 height 22
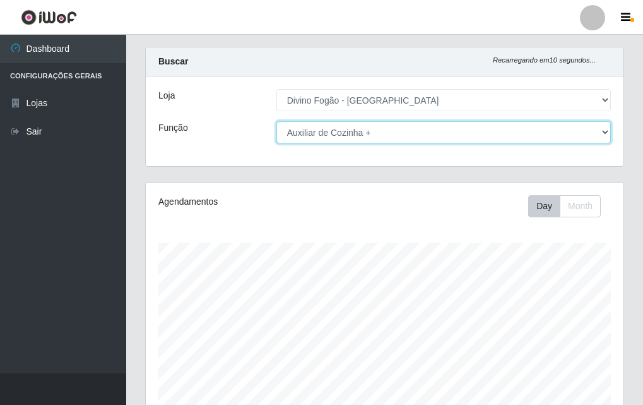
click at [347, 143] on select "[Selecione...] ASG ASG + ASG ++ Auxiliar de Cozinha Auxiliar de Cozinha + Auxil…" at bounding box center [443, 132] width 335 height 22
click at [276, 121] on select "[Selecione...] ASG ASG + ASG ++ Auxiliar de Cozinha Auxiliar de Cozinha + Auxil…" at bounding box center [443, 132] width 335 height 22
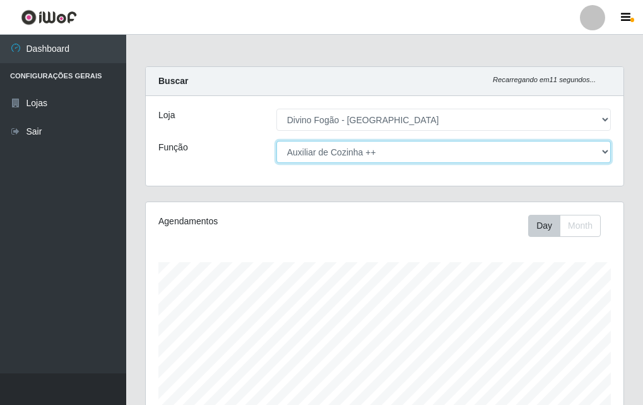
click at [332, 157] on select "[Selecione...] ASG ASG + ASG ++ Auxiliar de Cozinha Auxiliar de Cozinha + Auxil…" at bounding box center [443, 152] width 335 height 22
select select "9"
click at [276, 141] on select "[Selecione...] ASG ASG + ASG ++ Auxiliar de Cozinha Auxiliar de Cozinha + Auxil…" at bounding box center [443, 152] width 335 height 22
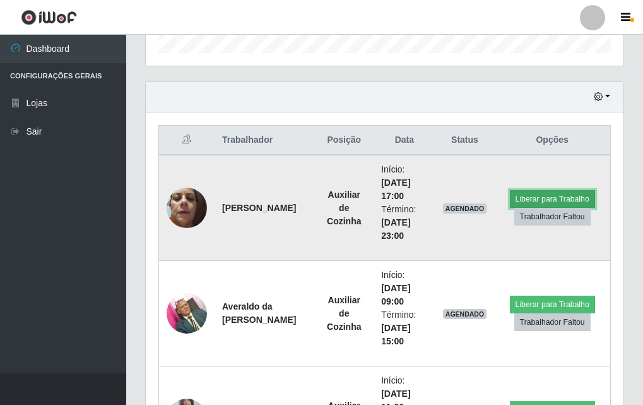
click at [553, 198] on button "Liberar para Trabalho" at bounding box center [552, 199] width 85 height 18
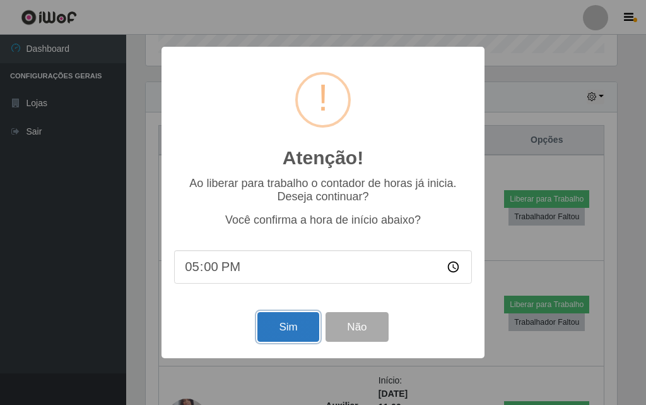
click at [288, 326] on button "Sim" at bounding box center [288, 327] width 61 height 30
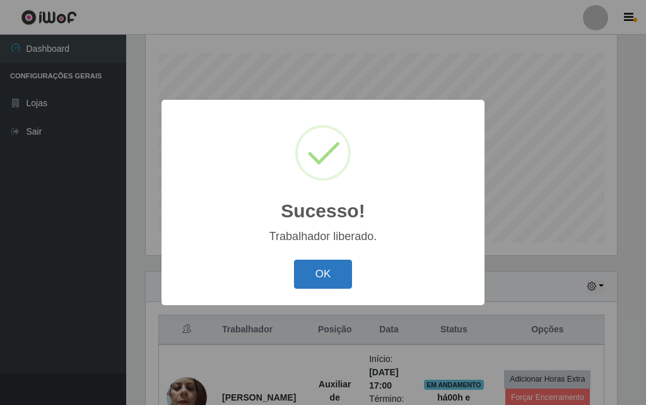
drag, startPoint x: 321, startPoint y: 255, endPoint x: 316, endPoint y: 282, distance: 27.1
click at [319, 268] on div "Sucesso! × Trabalhador liberado. OK Cancel" at bounding box center [323, 202] width 323 height 205
click at [321, 274] on button "OK" at bounding box center [323, 274] width 59 height 30
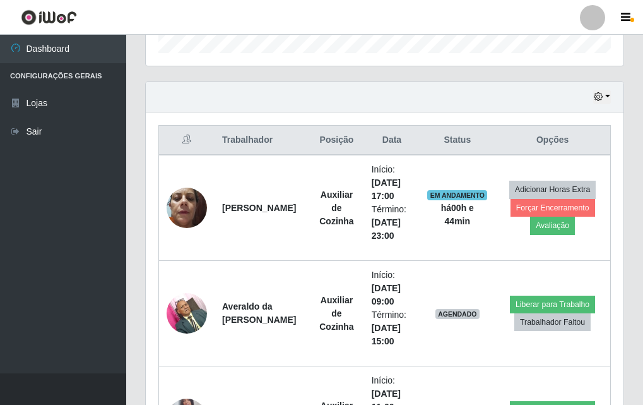
scroll to position [588, 0]
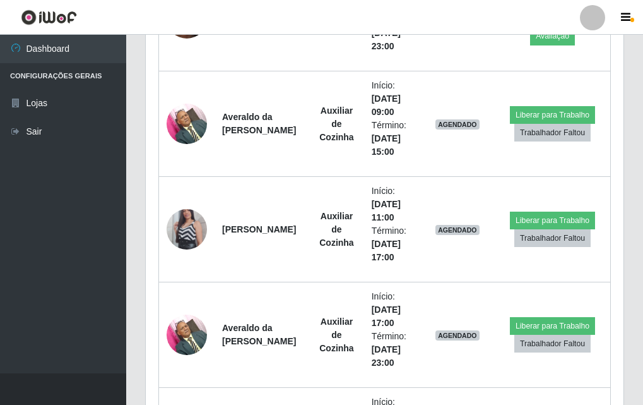
click at [151, 27] on header "Perfil Alterar Senha Sair" at bounding box center [321, 17] width 643 height 35
